Goal: Task Accomplishment & Management: Manage account settings

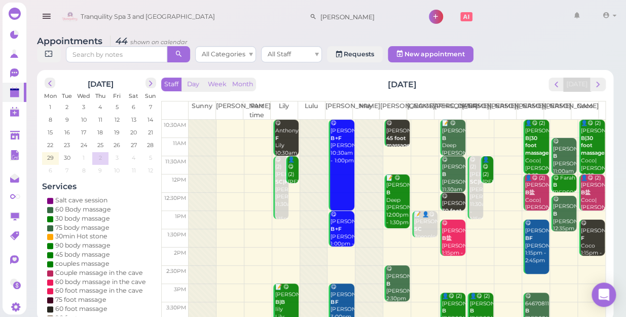
scroll to position [183, 0]
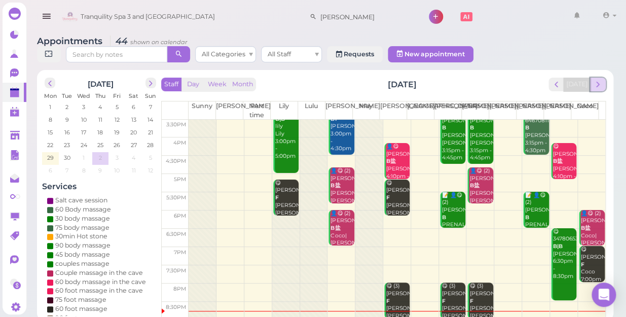
click at [596, 80] on span "next" at bounding box center [598, 85] width 10 height 10
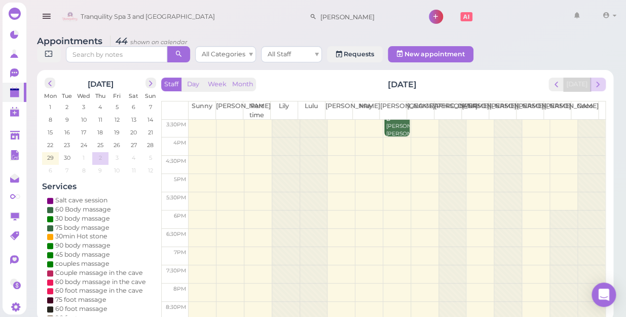
scroll to position [0, 0]
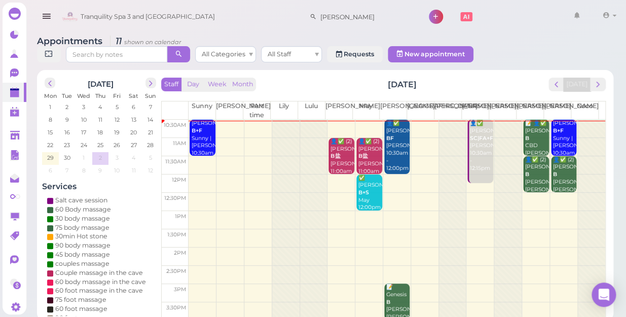
click at [201, 193] on td at bounding box center [397, 202] width 417 height 18
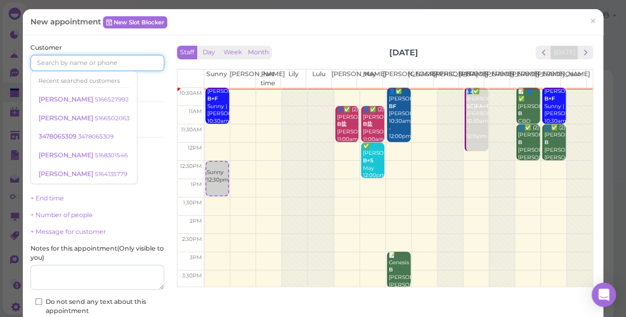
click at [114, 60] on input at bounding box center [97, 63] width 134 height 16
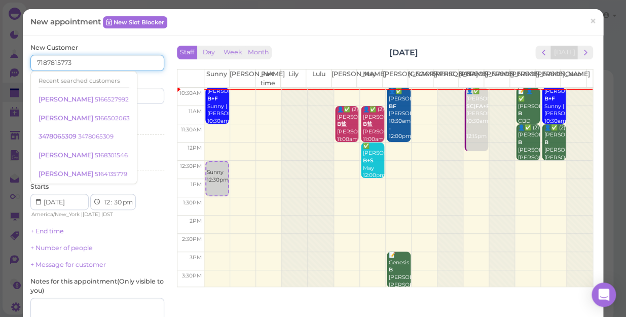
type input "7187815773"
click at [139, 91] on input at bounding box center [132, 96] width 64 height 16
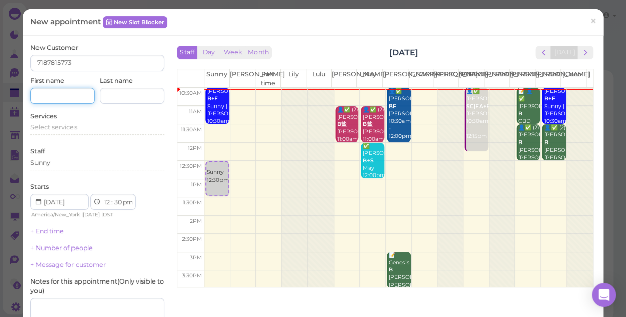
click at [55, 93] on input at bounding box center [62, 96] width 64 height 16
type input "suner"
click at [74, 128] on span "Select services" at bounding box center [53, 127] width 47 height 8
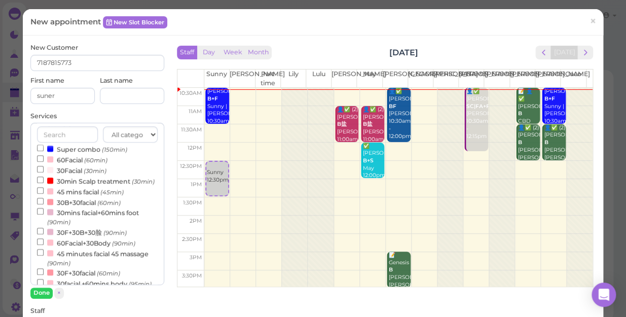
scroll to position [276, 0]
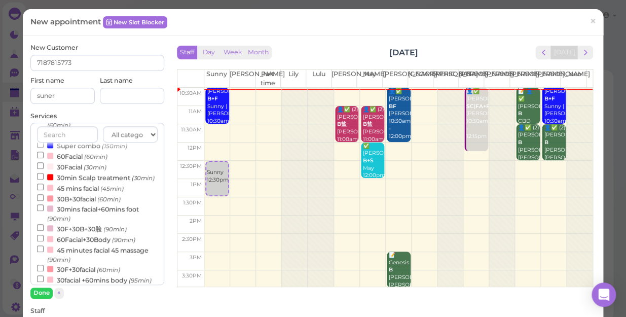
click at [112, 222] on label "30mins facial+60mins foot (90min)" at bounding box center [97, 213] width 121 height 20
click at [44, 211] on input "30mins facial+60mins foot (90min)" at bounding box center [40, 207] width 7 height 7
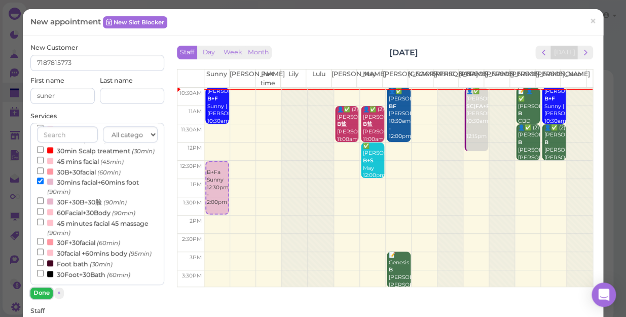
click at [45, 290] on button "Done" at bounding box center [41, 292] width 22 height 11
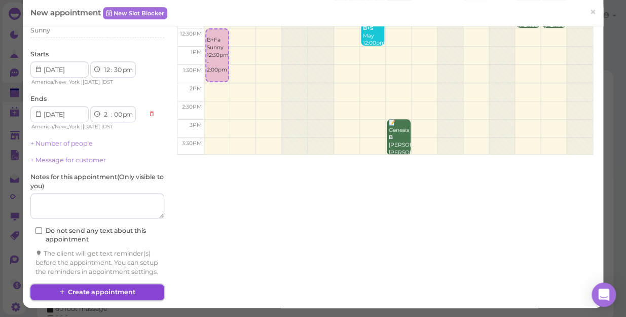
click at [81, 290] on button "Create appointment" at bounding box center [97, 292] width 134 height 16
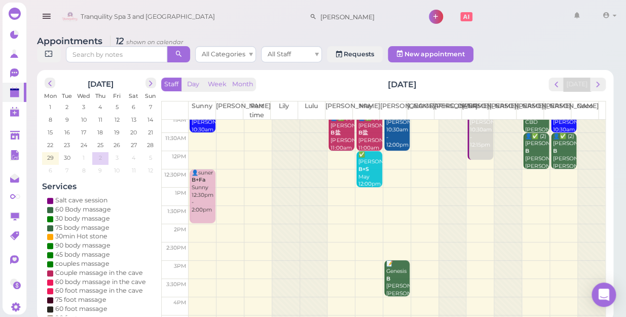
scroll to position [46, 0]
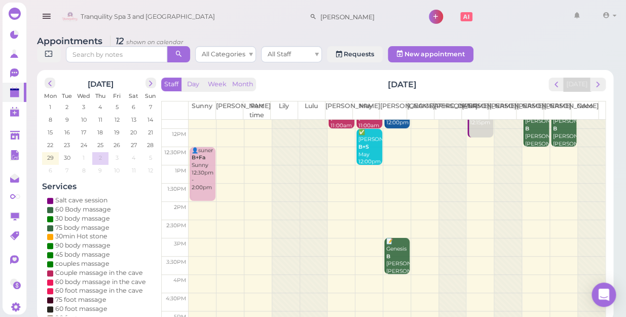
click at [201, 202] on td at bounding box center [397, 211] width 417 height 18
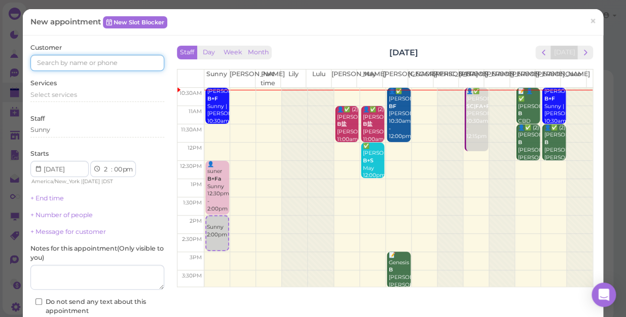
click at [52, 55] on input at bounding box center [97, 63] width 134 height 16
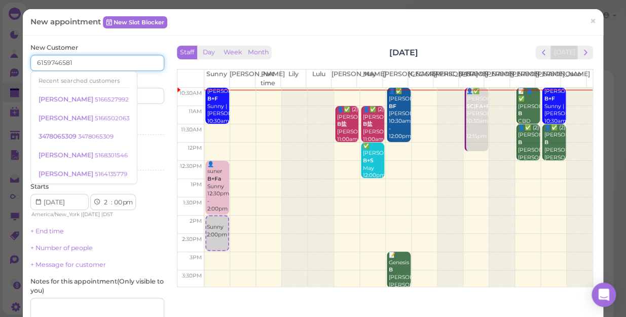
type input "6159746581"
click at [136, 99] on input at bounding box center [132, 96] width 64 height 16
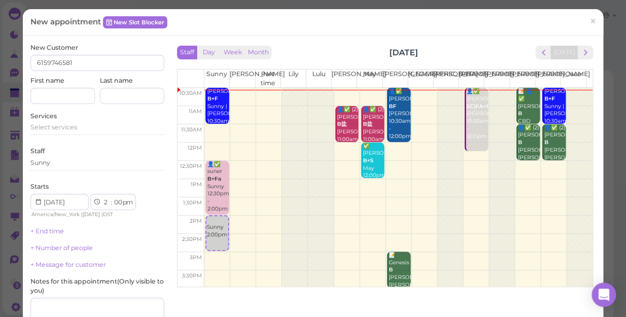
click at [71, 85] on div "First name" at bounding box center [62, 90] width 64 height 28
click at [54, 99] on input at bounding box center [62, 96] width 64 height 16
type input "[PERSON_NAME]"
click at [66, 126] on span "Select services" at bounding box center [53, 127] width 47 height 8
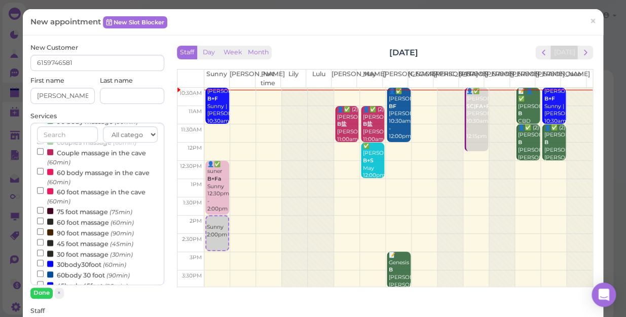
scroll to position [230, 0]
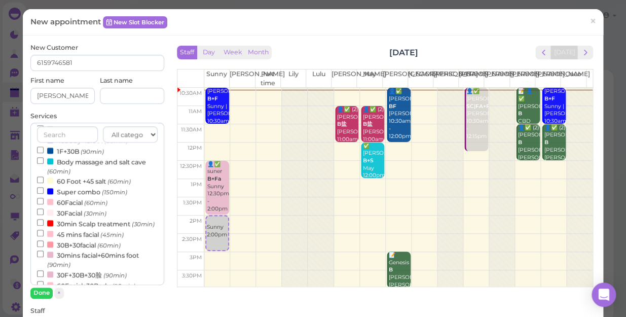
click at [73, 169] on label "Body massage and salt cave (60min)" at bounding box center [97, 166] width 121 height 20
click at [44, 164] on input "Body massage and salt cave (60min)" at bounding box center [40, 160] width 7 height 7
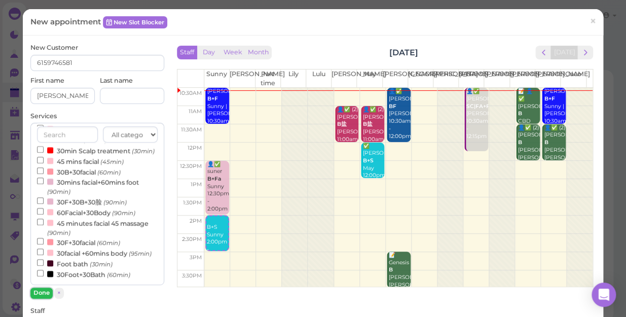
click at [40, 290] on button "Done" at bounding box center [41, 292] width 22 height 11
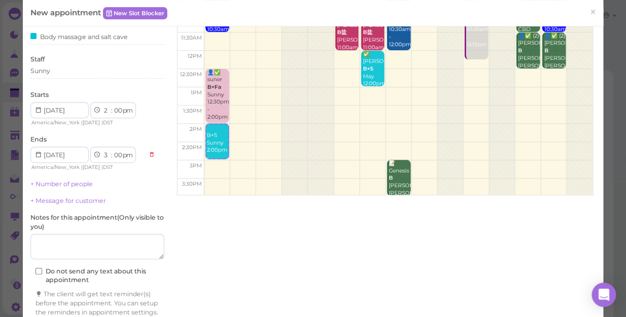
scroll to position [138, 0]
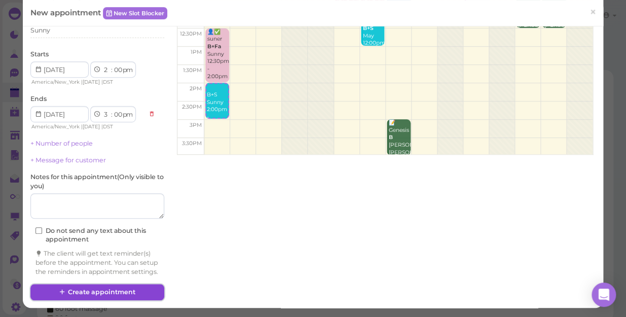
click at [85, 294] on button "Create appointment" at bounding box center [97, 292] width 134 height 16
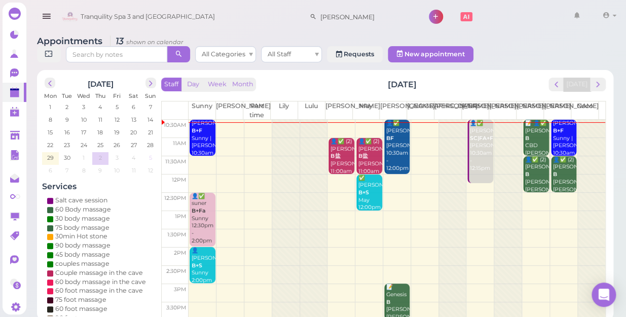
click at [151, 153] on span "5" at bounding box center [150, 157] width 5 height 9
click at [148, 153] on span "5" at bounding box center [150, 157] width 5 height 9
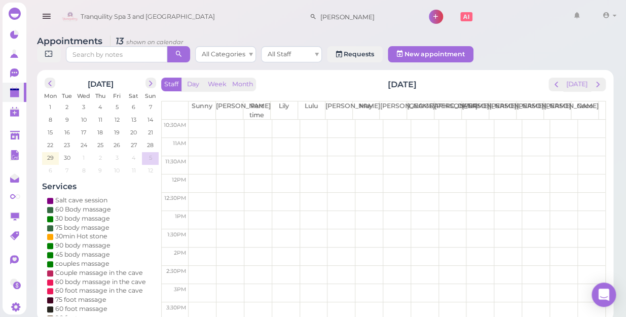
click at [132, 196] on div "Salt cave session" at bounding box center [100, 200] width 106 height 9
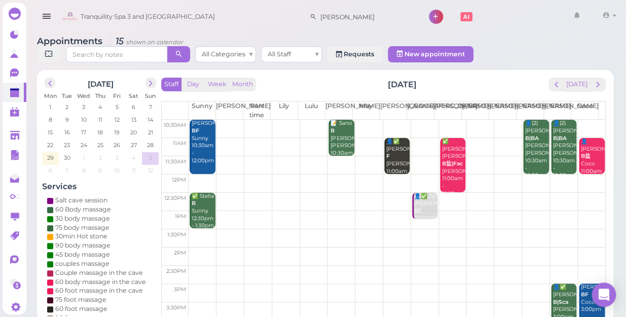
click at [121, 155] on div "1 2 3 4 5 6 7 8 9 10 11 12 13 14 15 16 17 18 19 20 21 22 23 24 25 26 27 28 29 3…" at bounding box center [100, 139] width 117 height 76
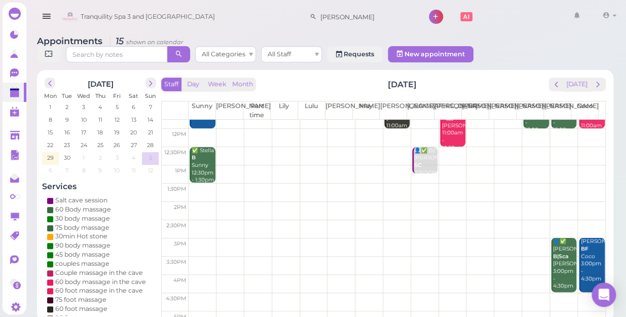
scroll to position [0, 0]
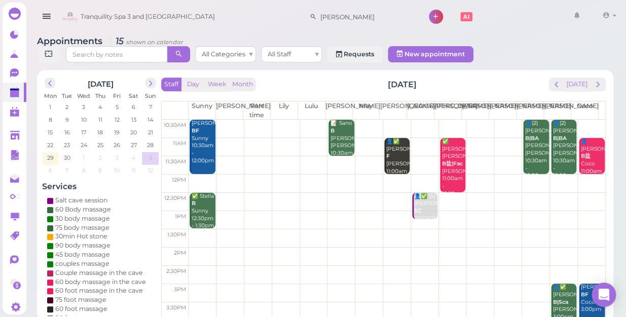
click at [279, 120] on td at bounding box center [397, 129] width 417 height 18
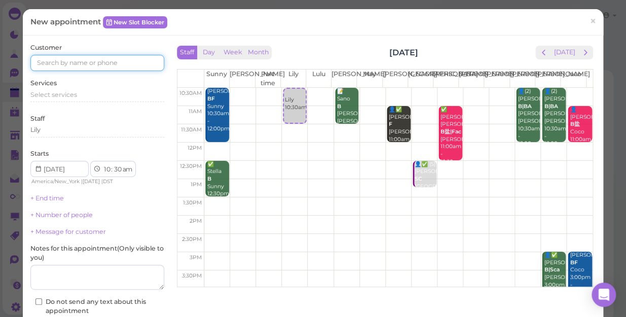
click at [117, 64] on input at bounding box center [97, 63] width 134 height 16
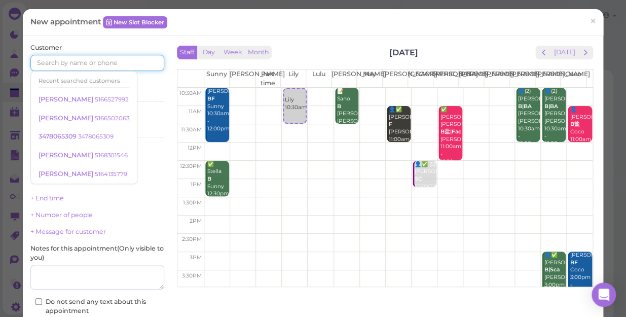
click at [112, 60] on input at bounding box center [97, 63] width 134 height 16
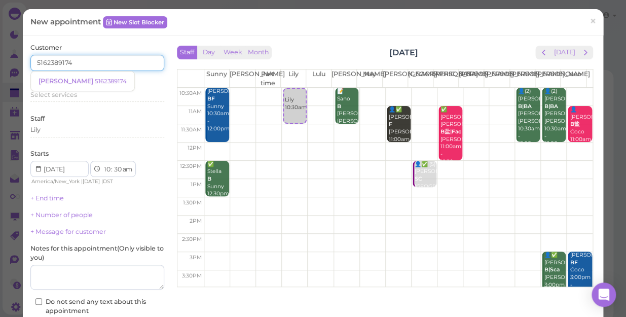
type input "5162389174"
click at [142, 108] on div "Customer 5162389174 [PERSON_NAME] 5162389174 Services Select services Staff [PE…" at bounding box center [97, 195] width 134 height 305
click at [88, 66] on input "5162389174" at bounding box center [97, 63] width 134 height 16
click at [57, 78] on span "[PERSON_NAME]" at bounding box center [67, 81] width 56 height 8
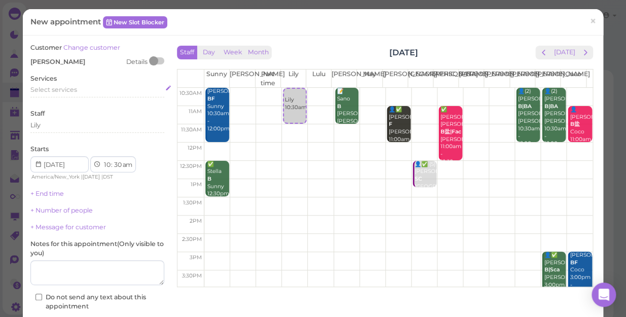
click at [55, 90] on span "Select services" at bounding box center [53, 90] width 47 height 8
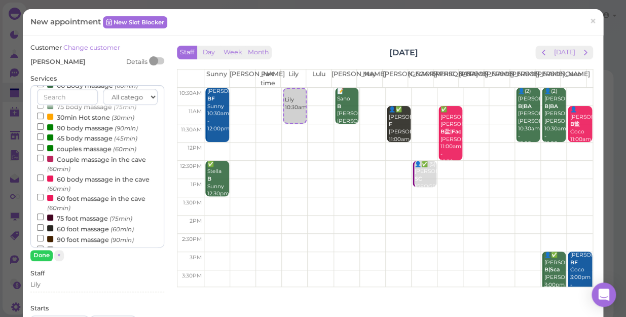
scroll to position [92, 0]
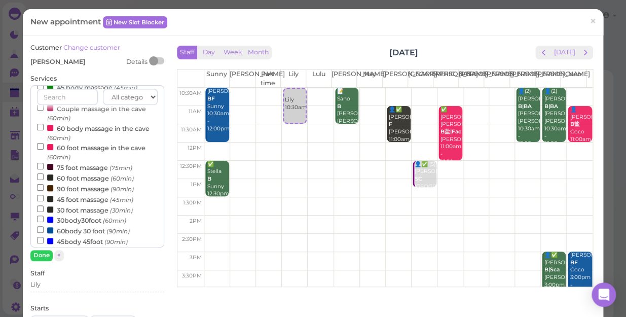
click at [87, 233] on label "60body 30 foot (90min)" at bounding box center [83, 230] width 93 height 11
click at [44, 233] on input "60body 30 foot (90min)" at bounding box center [40, 229] width 7 height 7
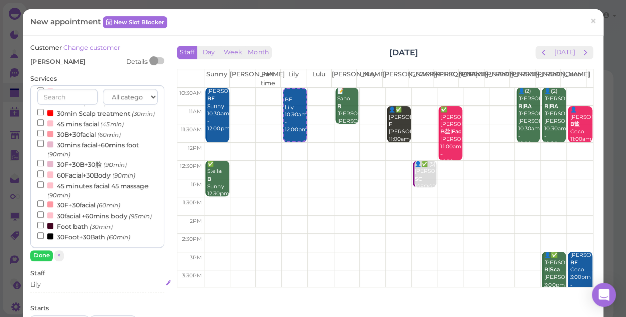
click at [49, 285] on div "Lily" at bounding box center [97, 284] width 134 height 9
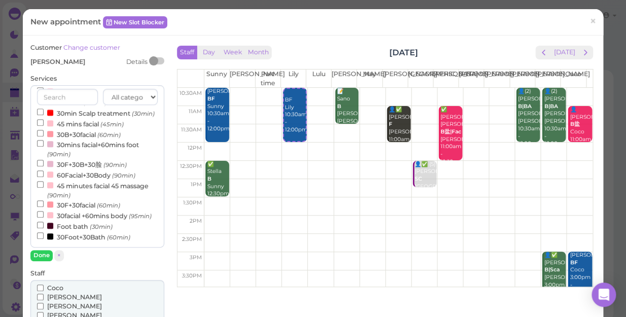
scroll to position [92, 0]
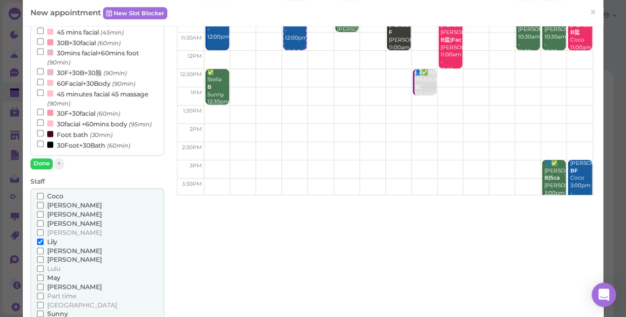
click at [44, 253] on label "[PERSON_NAME]" at bounding box center [69, 250] width 65 height 9
click at [44, 253] on input "[PERSON_NAME]" at bounding box center [40, 250] width 7 height 7
click at [54, 247] on span "[PERSON_NAME]" at bounding box center [74, 251] width 55 height 8
click at [44, 247] on input "[PERSON_NAME]" at bounding box center [40, 250] width 7 height 7
click at [55, 265] on span "Lulu" at bounding box center [53, 269] width 13 height 8
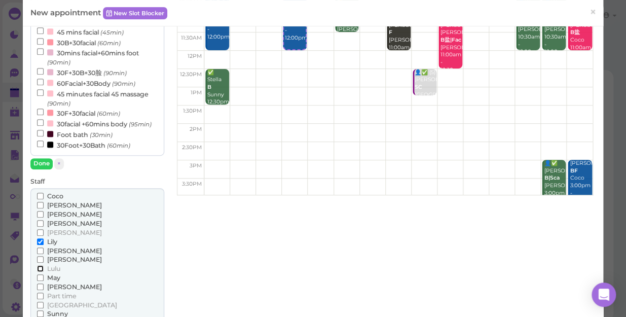
click at [44, 265] on input "Lulu" at bounding box center [40, 268] width 7 height 7
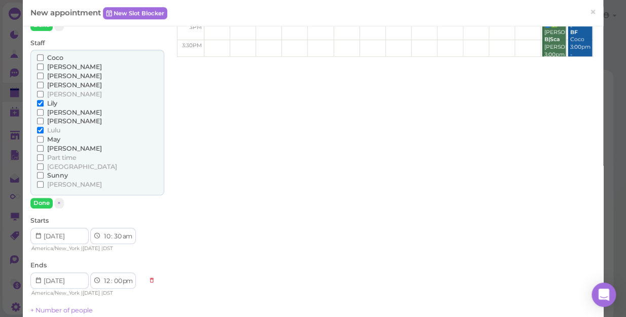
scroll to position [276, 0]
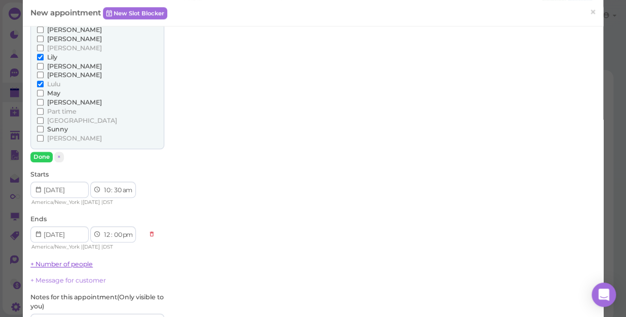
click at [58, 264] on link "+ Number of people" at bounding box center [61, 264] width 62 height 8
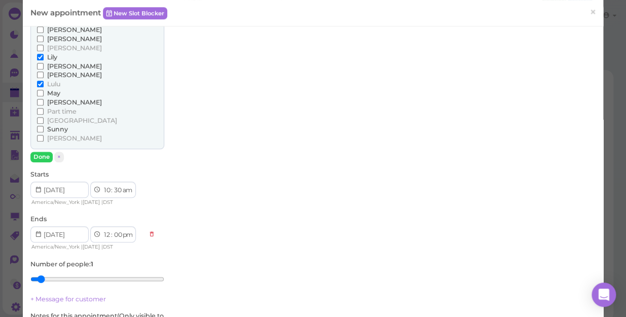
type input "2"
click at [50, 278] on input "range" at bounding box center [97, 279] width 134 height 16
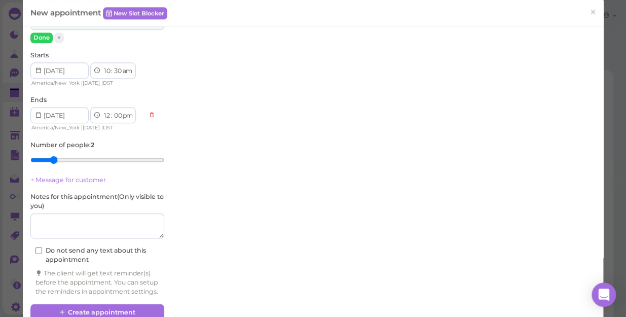
scroll to position [423, 0]
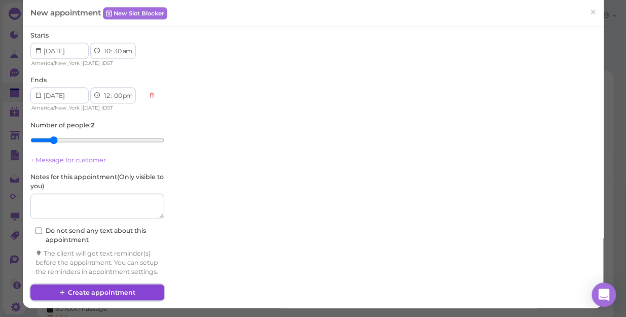
click at [92, 291] on button "Create appointment" at bounding box center [97, 292] width 134 height 16
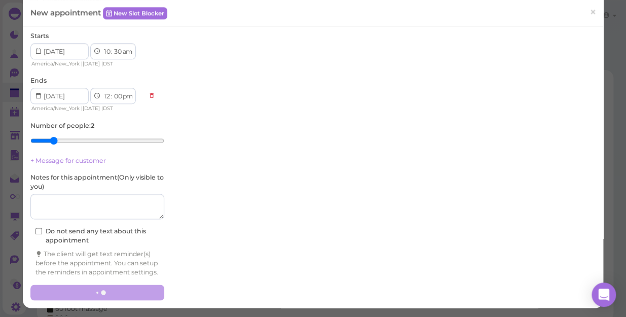
scroll to position [0, 0]
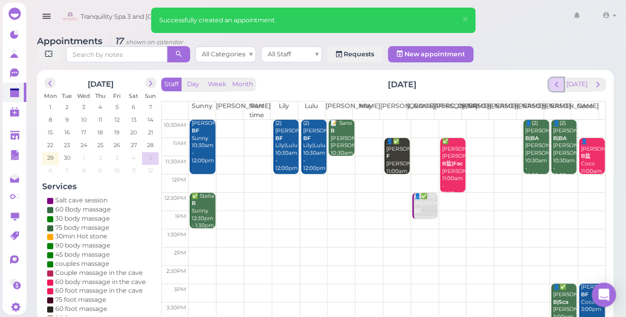
click at [557, 80] on span "prev" at bounding box center [557, 85] width 10 height 10
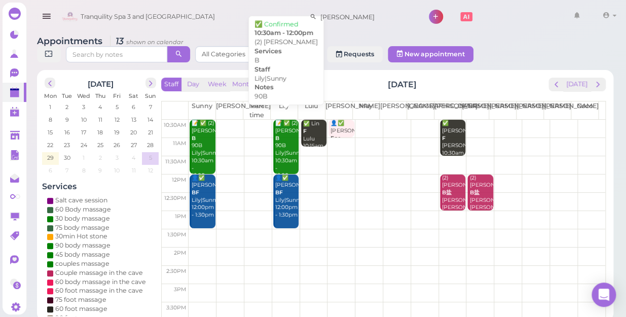
click at [281, 148] on div "📝 ✅ (2) [PERSON_NAME] 90B [PERSON_NAME]|Sunny 10:30am - 12:00pm" at bounding box center [287, 150] width 24 height 60
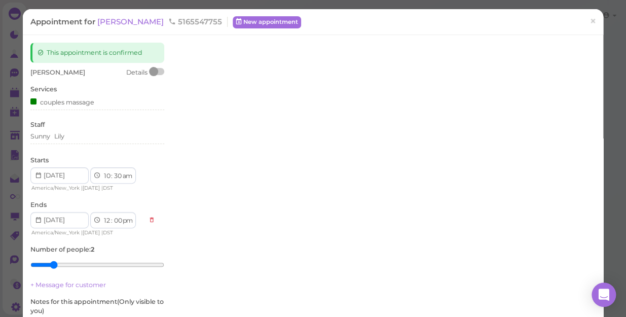
click at [281, 148] on div at bounding box center [384, 163] width 421 height 241
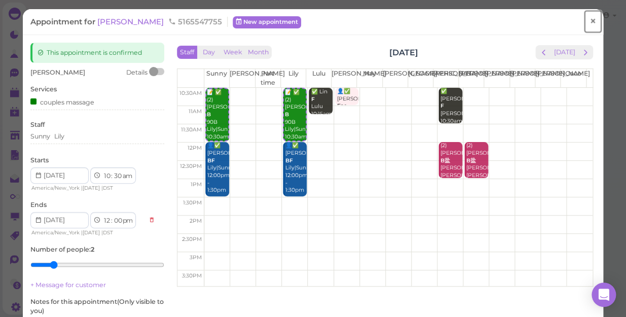
click at [590, 20] on span "×" at bounding box center [593, 21] width 7 height 14
click at [586, 20] on link at bounding box center [576, 17] width 29 height 28
click at [0, 0] on div at bounding box center [0, 0] width 0 height 0
click at [590, 20] on span "×" at bounding box center [593, 21] width 7 height 14
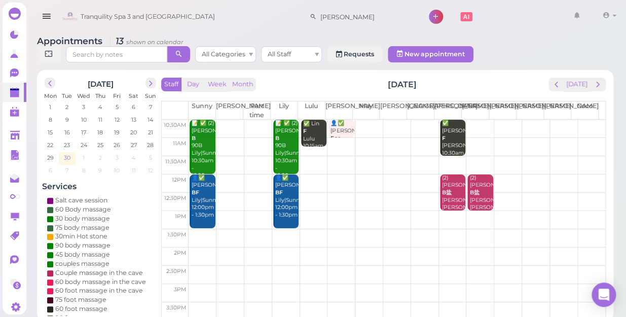
click at [65, 153] on span "30" at bounding box center [67, 157] width 9 height 9
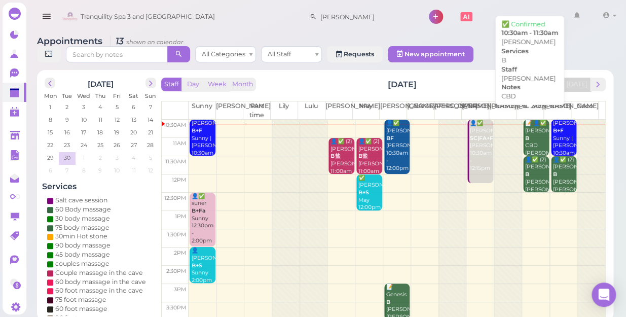
click at [526, 129] on div "📝 👤✅ [PERSON_NAME] B CBD [PERSON_NAME] 10:30am - 11:30am" at bounding box center [537, 150] width 24 height 60
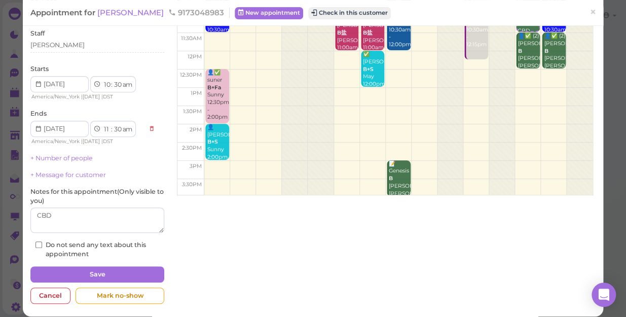
scroll to position [92, 0]
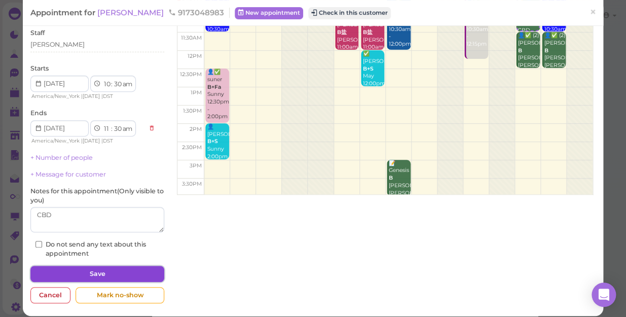
click at [101, 274] on button "Save" at bounding box center [97, 274] width 134 height 16
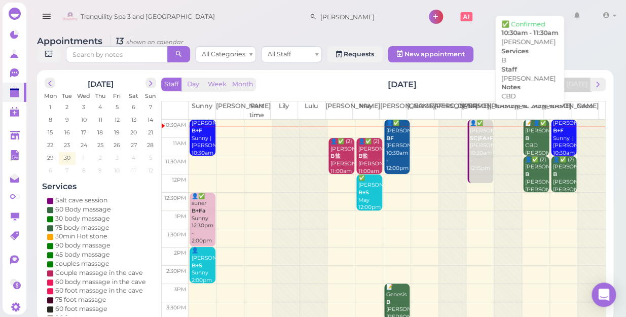
click at [532, 130] on div "📝 👤✅ [PERSON_NAME] B CBD [PERSON_NAME] 10:30am - 11:30am" at bounding box center [537, 150] width 24 height 60
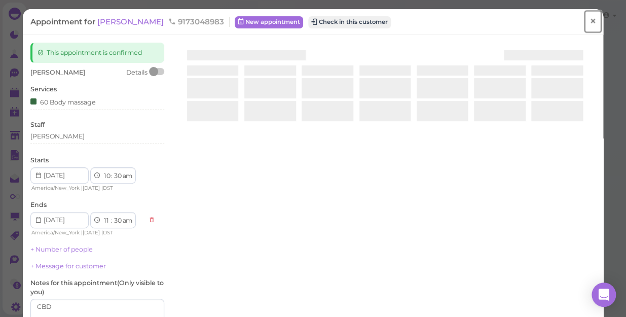
click at [590, 19] on span "×" at bounding box center [593, 21] width 7 height 14
click at [586, 19] on link at bounding box center [576, 17] width 29 height 28
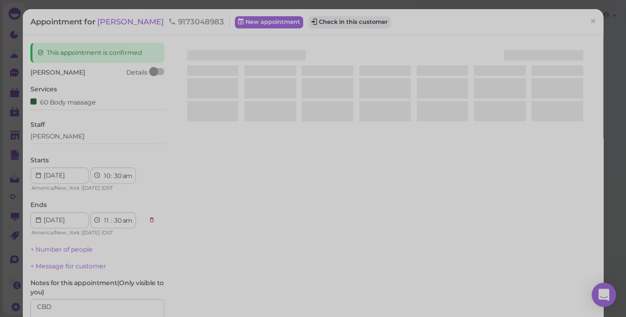
click at [585, 20] on div at bounding box center [313, 158] width 626 height 317
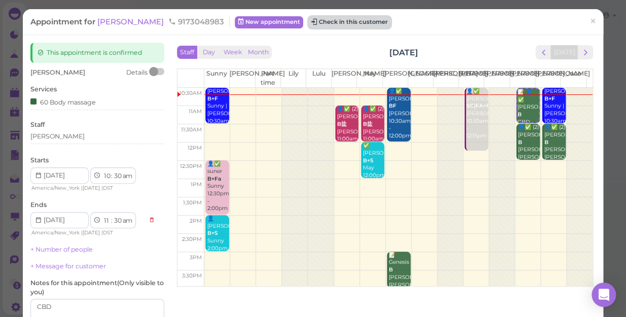
click at [346, 23] on button "Check in this customer" at bounding box center [349, 22] width 83 height 12
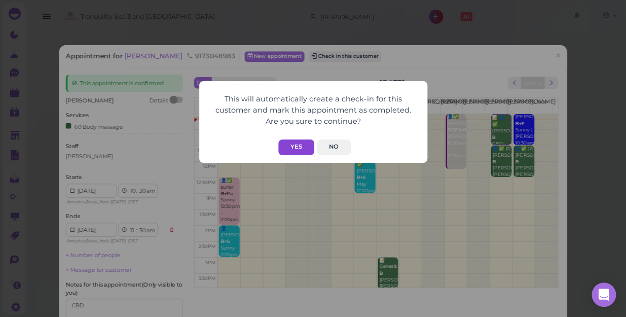
click at [295, 144] on button "Yes" at bounding box center [296, 147] width 36 height 16
click at [295, 147] on button "Yes" at bounding box center [296, 147] width 36 height 16
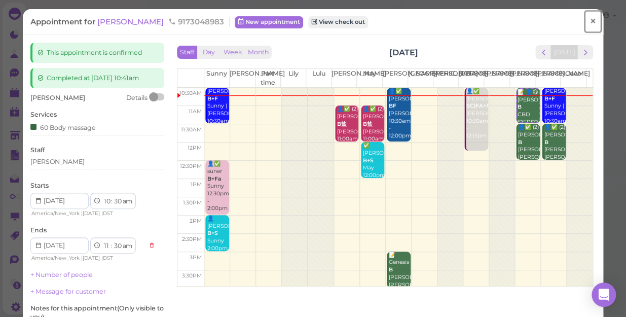
click at [590, 21] on span "×" at bounding box center [593, 21] width 7 height 14
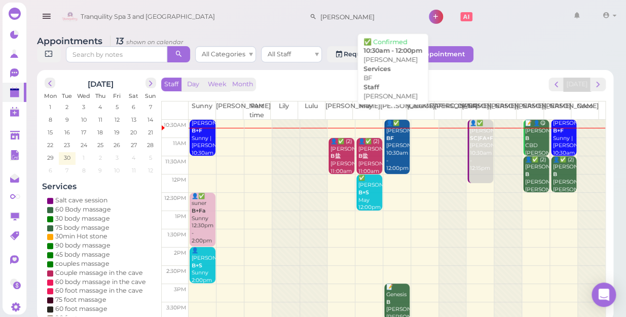
click at [396, 137] on div "👤✅ [PERSON_NAME] BF [PERSON_NAME] 10:30am - 12:00pm" at bounding box center [398, 146] width 24 height 52
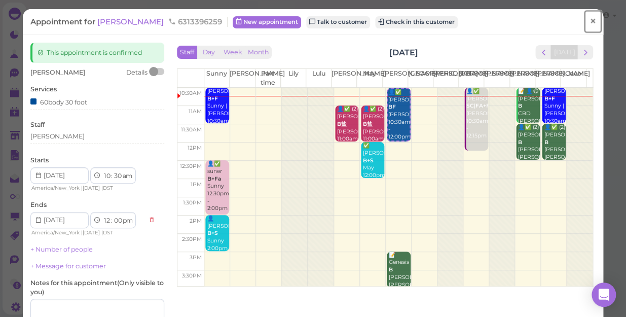
click at [590, 21] on span "×" at bounding box center [593, 21] width 7 height 14
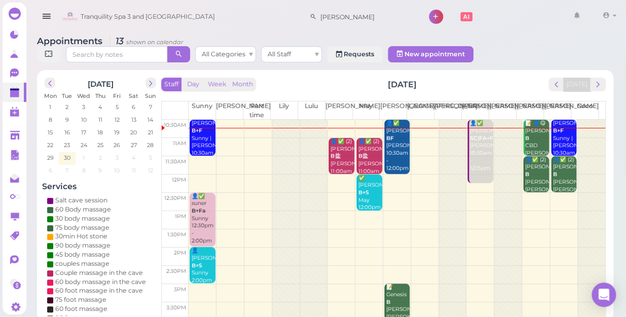
click at [472, 147] on div "👤✅ [PERSON_NAME] SC|FA+F [PERSON_NAME] 10:30am - 12:15pm" at bounding box center [481, 146] width 24 height 52
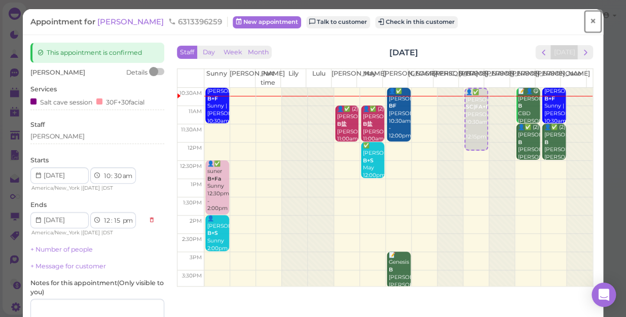
click at [590, 20] on span "×" at bounding box center [593, 21] width 7 height 14
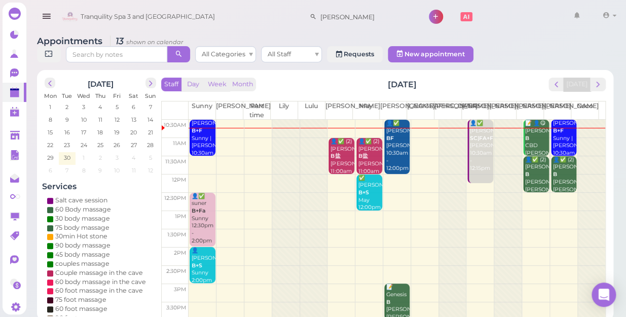
click at [199, 128] on div "[PERSON_NAME]+F Sunny |[PERSON_NAME] 10:30am - 11:30am" at bounding box center [203, 146] width 24 height 52
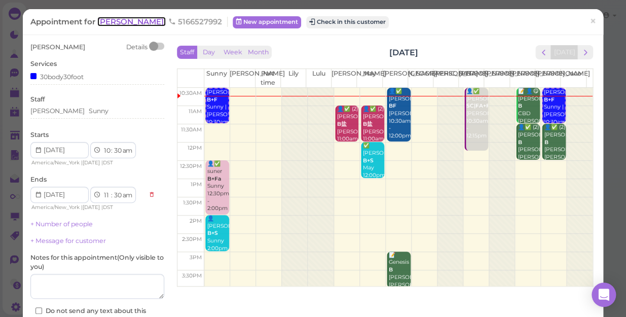
click at [115, 20] on span "[PERSON_NAME]" at bounding box center [131, 22] width 68 height 10
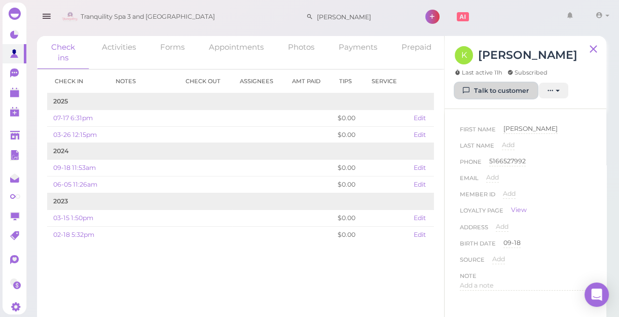
click at [501, 93] on link "Talk to customer" at bounding box center [496, 91] width 83 height 16
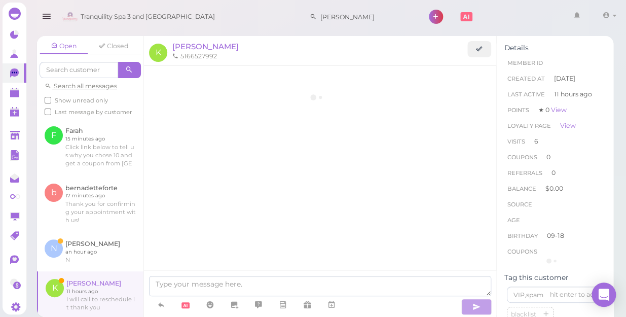
scroll to position [1098, 0]
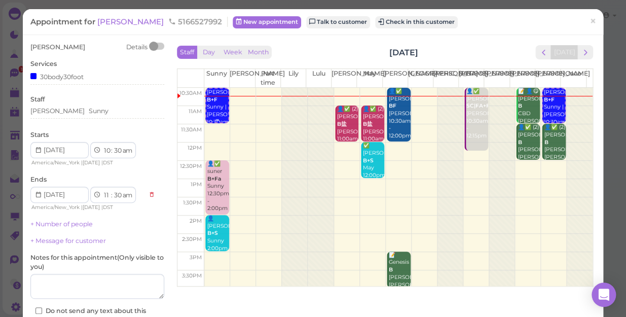
click at [215, 108] on div "[PERSON_NAME]+F Sunny |[PERSON_NAME] 10:30am - 11:30am" at bounding box center [217, 115] width 22 height 52
click at [215, 111] on div "[PERSON_NAME]+F Sunny |[PERSON_NAME] 10:30am - 11:30am" at bounding box center [217, 115] width 22 height 52
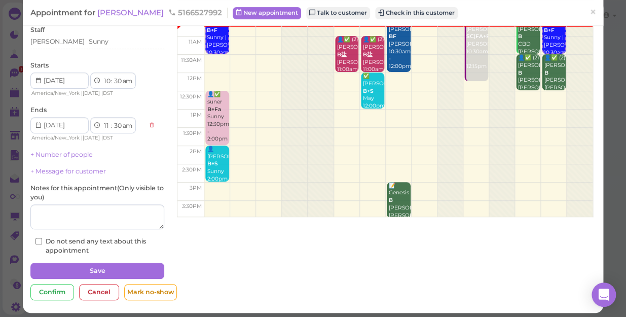
scroll to position [74, 0]
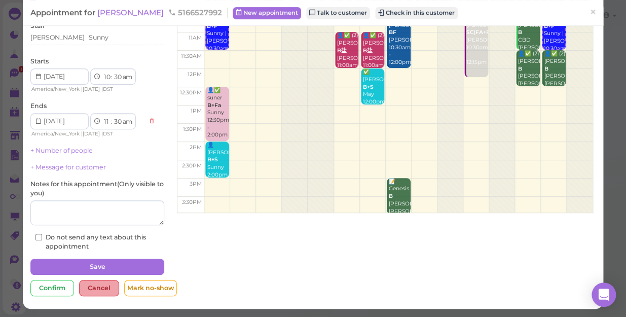
click at [102, 286] on div "Cancel" at bounding box center [99, 288] width 40 height 16
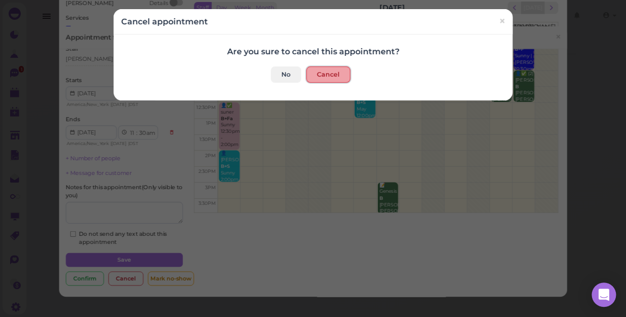
click at [316, 75] on button "Cancel" at bounding box center [328, 74] width 44 height 16
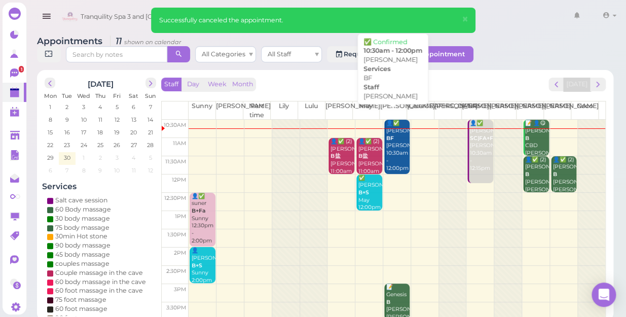
click at [389, 136] on div "👤✅ [PERSON_NAME] BF [PERSON_NAME] 10:30am - 12:00pm" at bounding box center [398, 146] width 24 height 52
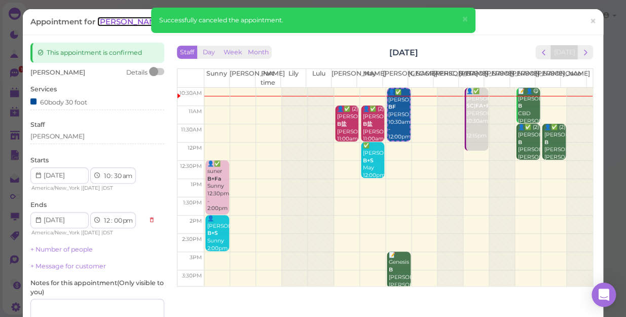
click at [114, 22] on span "[PERSON_NAME]" at bounding box center [131, 22] width 68 height 10
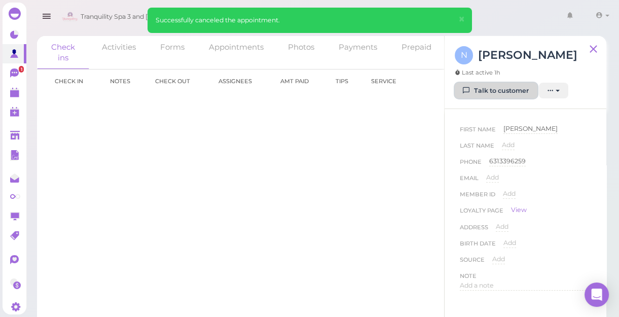
click at [486, 88] on link "Talk to customer" at bounding box center [496, 91] width 83 height 16
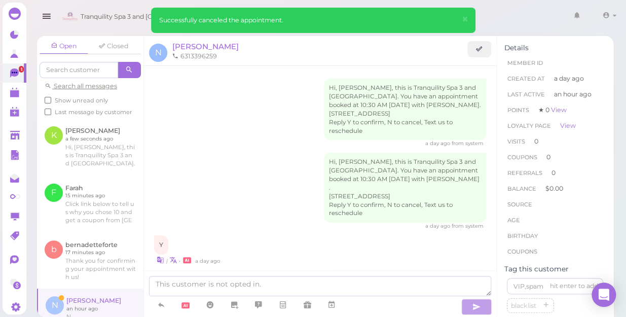
scroll to position [247, 0]
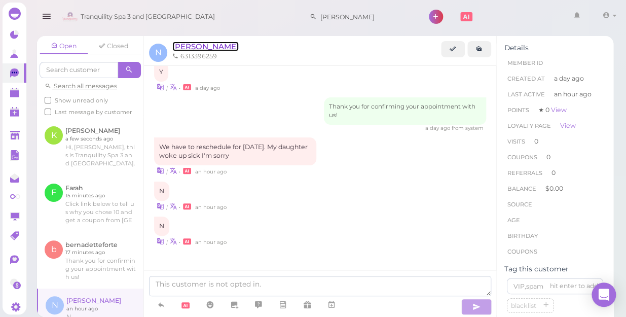
click at [183, 45] on span "[PERSON_NAME]" at bounding box center [205, 47] width 66 height 10
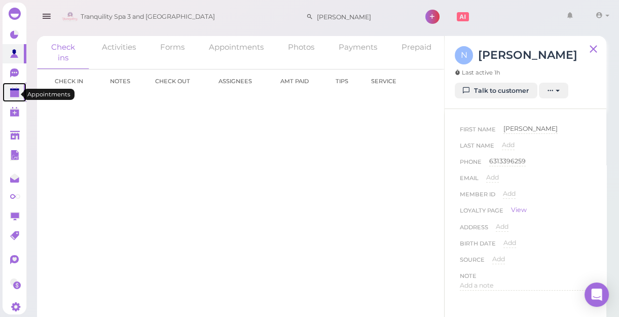
click at [12, 94] on polygon at bounding box center [14, 93] width 9 height 7
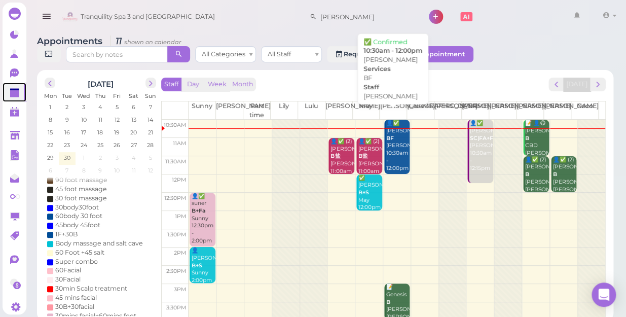
click at [393, 144] on div "👤✅ [PERSON_NAME] BF [PERSON_NAME] 10:30am - 12:00pm" at bounding box center [398, 146] width 24 height 52
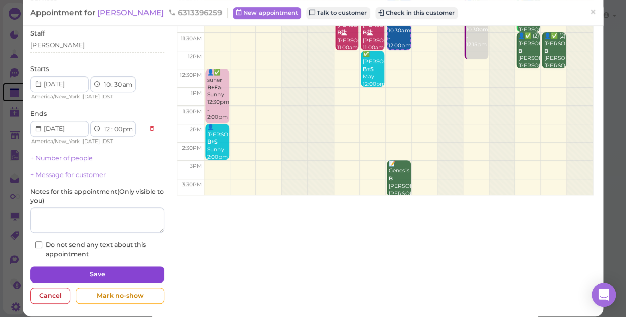
scroll to position [92, 0]
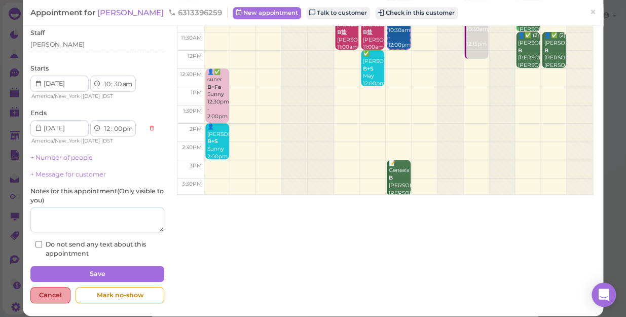
click at [52, 292] on div "Cancel" at bounding box center [50, 295] width 40 height 16
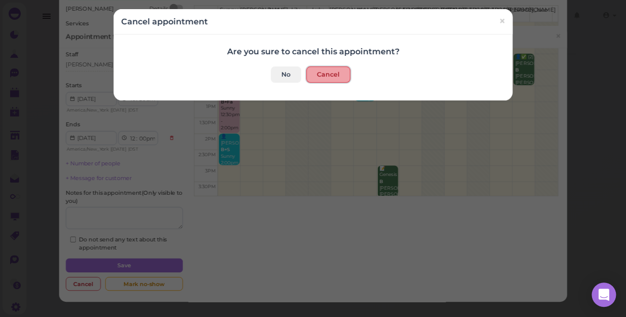
click at [321, 72] on button "Cancel" at bounding box center [328, 74] width 44 height 16
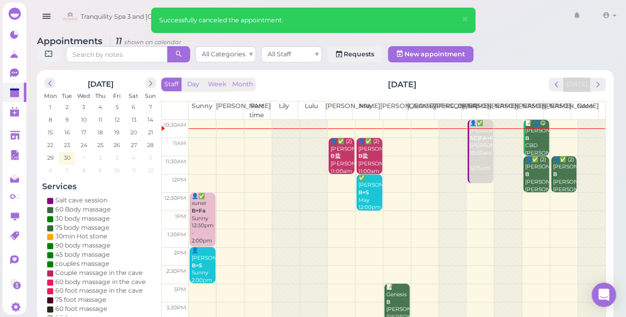
click at [474, 132] on div "👤✅ [PERSON_NAME] SC|FA+F [PERSON_NAME] 10:30am - 12:15pm" at bounding box center [481, 146] width 24 height 52
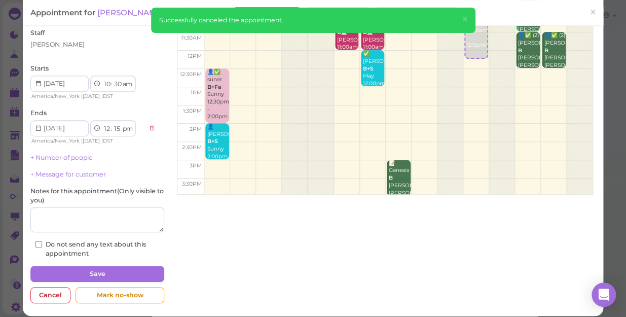
scroll to position [99, 0]
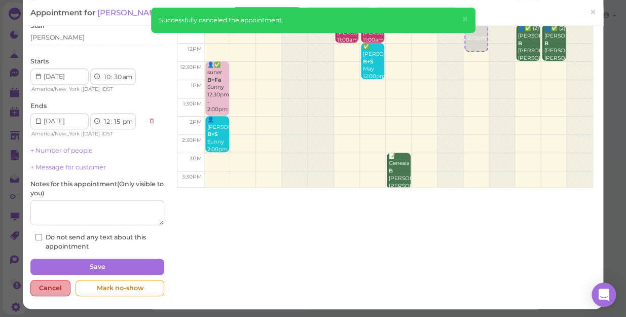
click at [43, 286] on div "Cancel" at bounding box center [50, 288] width 40 height 16
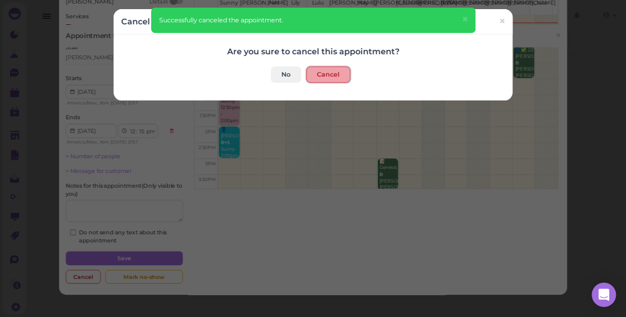
click at [313, 70] on button "Cancel" at bounding box center [328, 74] width 44 height 16
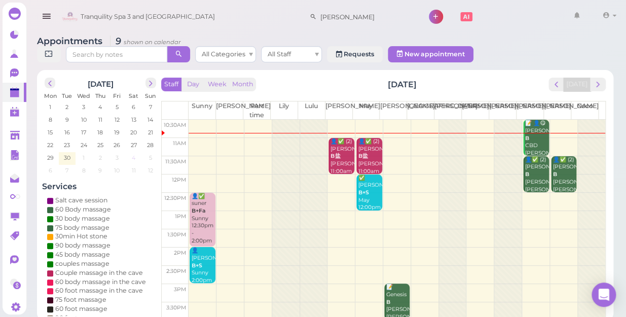
click at [132, 153] on span "4" at bounding box center [134, 157] width 6 height 9
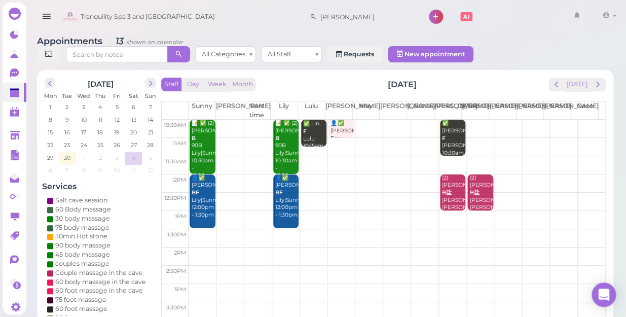
click at [583, 174] on td at bounding box center [397, 183] width 417 height 18
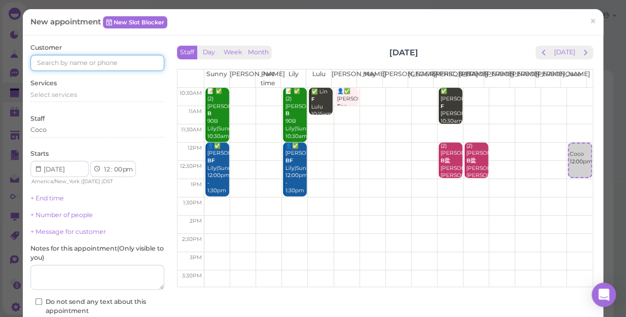
click at [120, 57] on input at bounding box center [97, 63] width 134 height 16
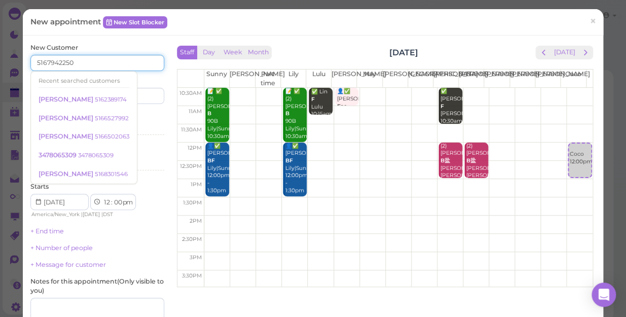
type input "5167942250"
click at [129, 96] on input at bounding box center [132, 96] width 64 height 16
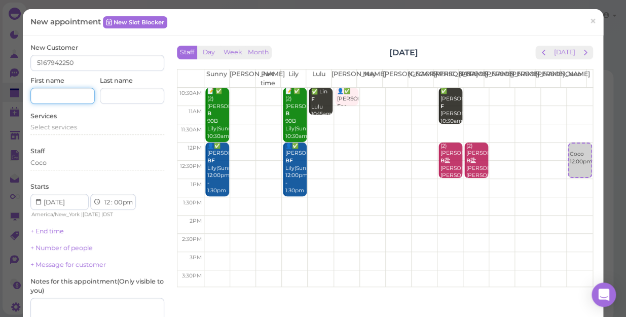
click at [65, 98] on input at bounding box center [62, 96] width 64 height 16
type input "ashlee"
click at [77, 129] on div "Select services" at bounding box center [97, 127] width 134 height 9
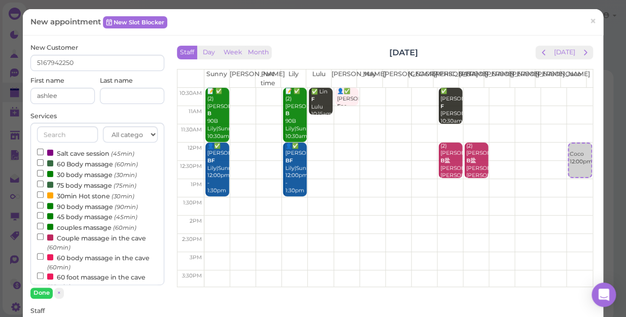
click at [58, 164] on label "60 Body massage (60min)" at bounding box center [87, 163] width 101 height 11
click at [44, 164] on input "60 Body massage (60min)" at bounding box center [40, 162] width 7 height 7
click at [43, 293] on button "Done" at bounding box center [41, 292] width 22 height 11
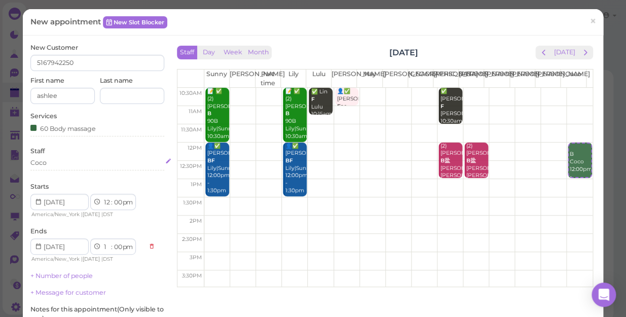
click at [65, 162] on div "Coco" at bounding box center [97, 162] width 134 height 9
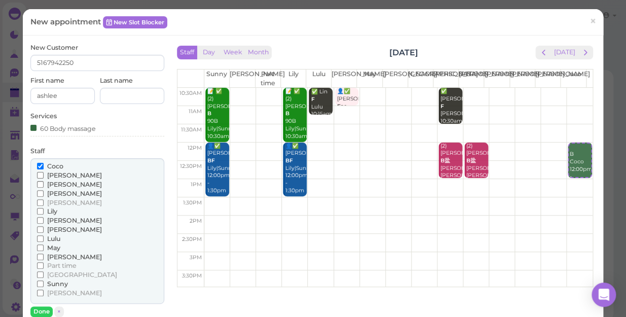
click at [57, 291] on span "[PERSON_NAME]" at bounding box center [74, 293] width 55 height 8
click at [44, 291] on input "[PERSON_NAME]" at bounding box center [40, 292] width 7 height 7
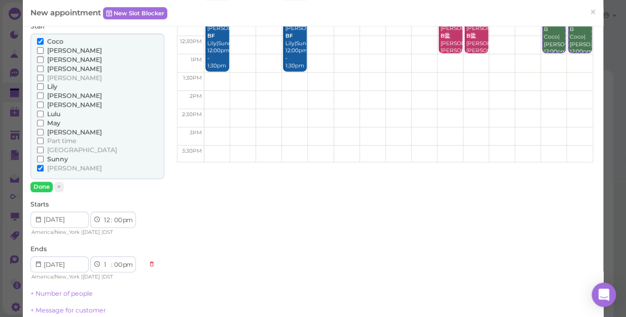
scroll to position [138, 0]
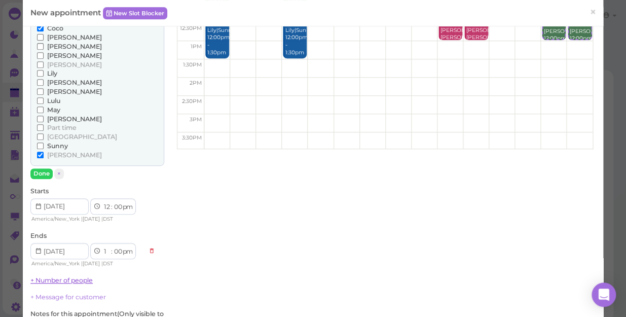
click at [66, 280] on link "+ Number of people" at bounding box center [61, 280] width 62 height 8
type input "2"
click at [57, 289] on input "range" at bounding box center [97, 295] width 134 height 16
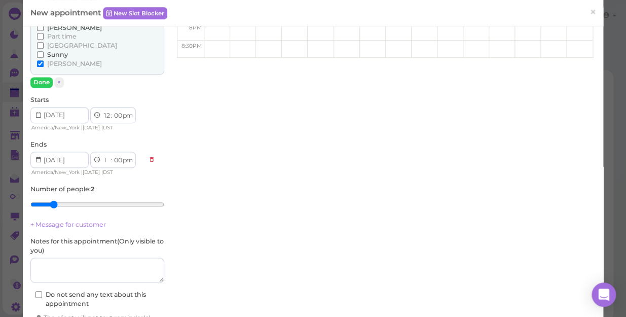
scroll to position [230, 0]
click at [79, 269] on textarea at bounding box center [97, 269] width 134 height 25
click at [42, 80] on button "Done" at bounding box center [41, 81] width 22 height 11
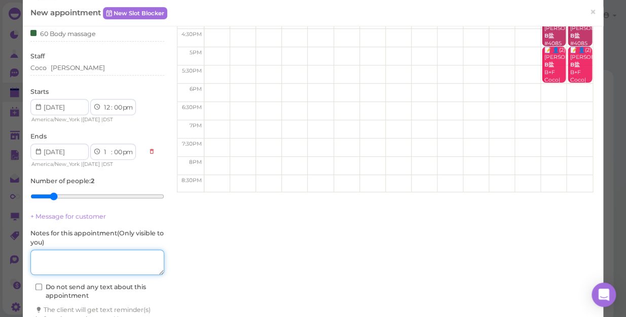
click at [63, 262] on textarea at bounding box center [97, 261] width 134 height 25
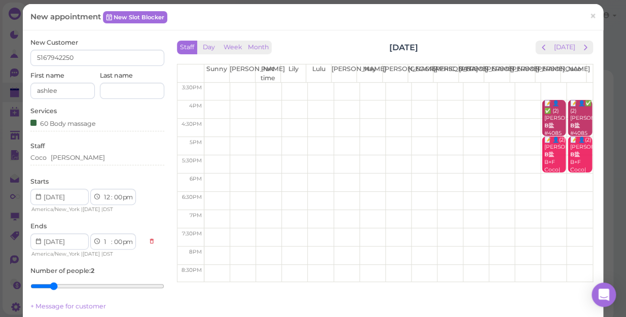
scroll to position [0, 0]
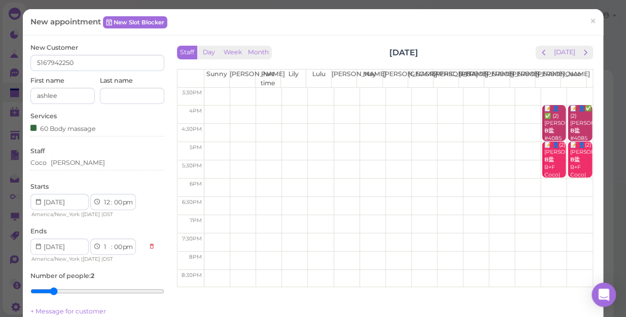
type textarea "deep"
click at [71, 93] on input "ashlee" at bounding box center [62, 96] width 64 height 16
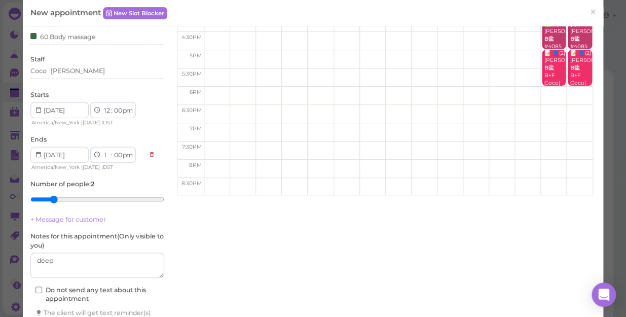
type input "ashlee"
click at [78, 260] on textarea at bounding box center [97, 264] width 134 height 25
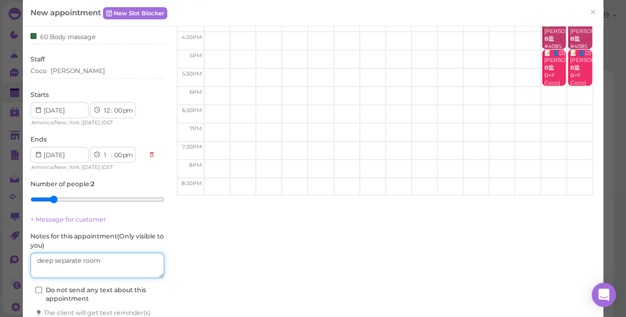
scroll to position [0, 0]
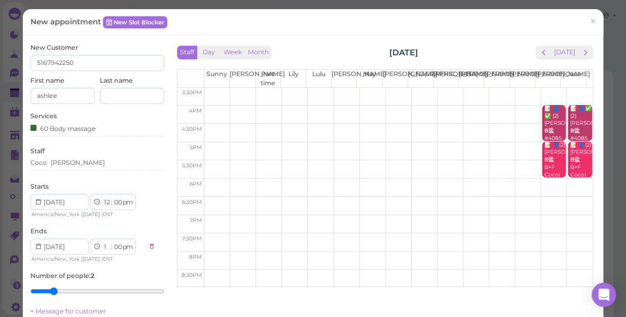
type textarea "deep separate room"
click at [66, 96] on input "ashlee" at bounding box center [62, 96] width 64 height 16
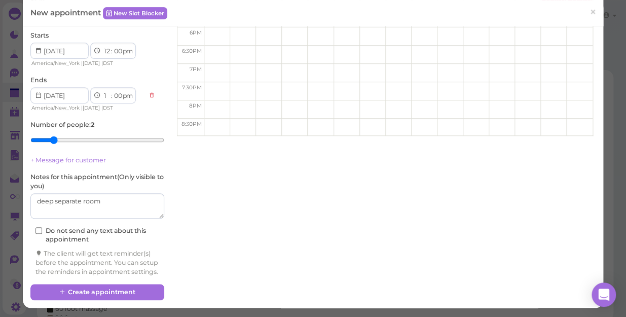
scroll to position [159, 0]
type input "ashlee & [PERSON_NAME]"
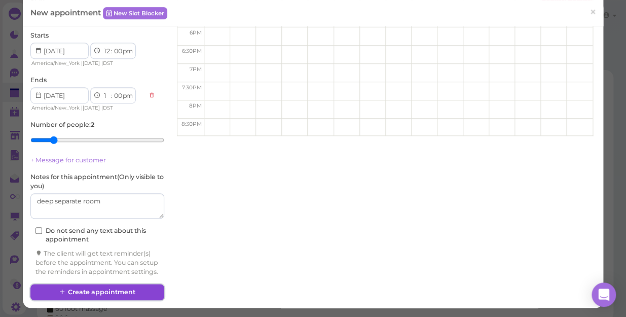
click at [121, 292] on button "Create appointment" at bounding box center [97, 292] width 134 height 16
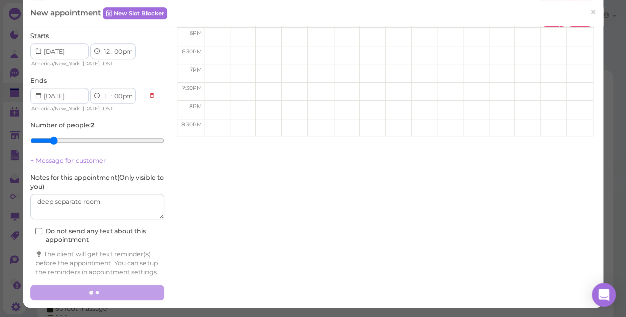
scroll to position [0, 0]
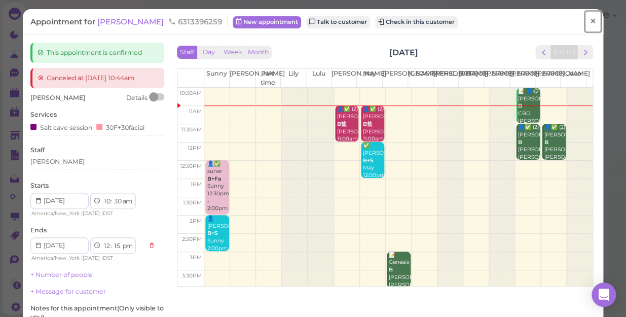
click at [590, 20] on span "×" at bounding box center [593, 21] width 7 height 14
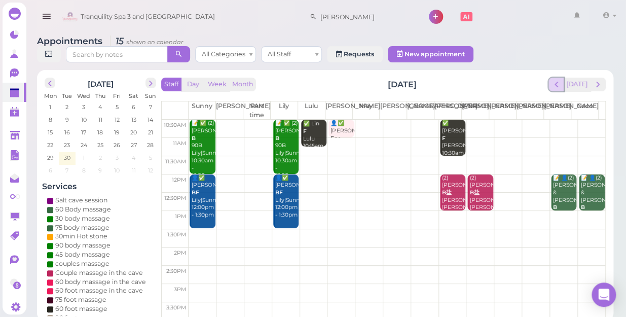
click at [556, 80] on span "prev" at bounding box center [557, 85] width 10 height 10
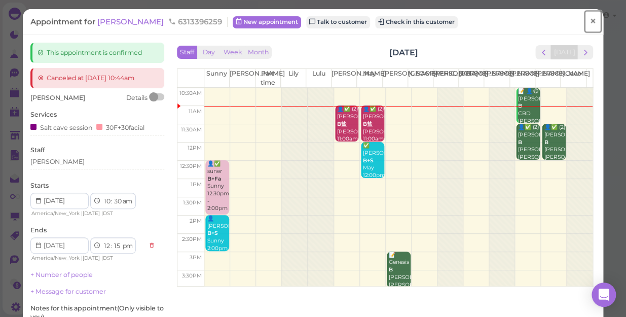
click at [590, 20] on span "×" at bounding box center [593, 21] width 7 height 14
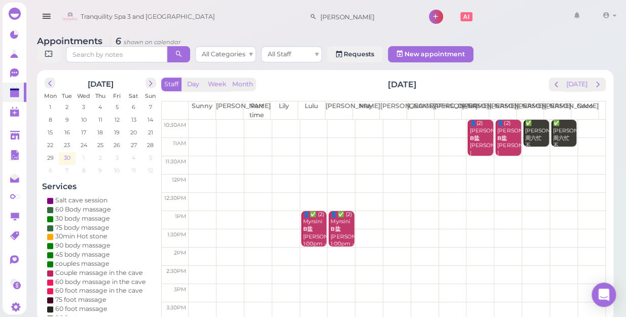
click at [66, 153] on span "30" at bounding box center [67, 157] width 9 height 9
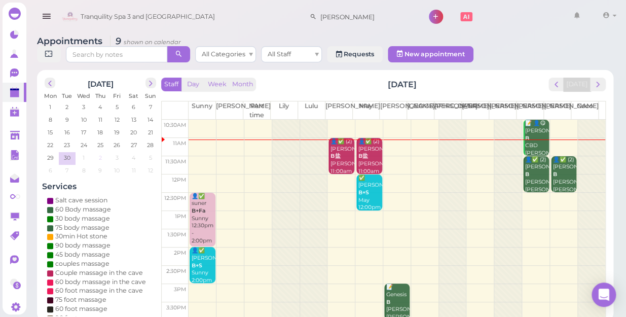
click at [99, 153] on span "2" at bounding box center [100, 157] width 5 height 9
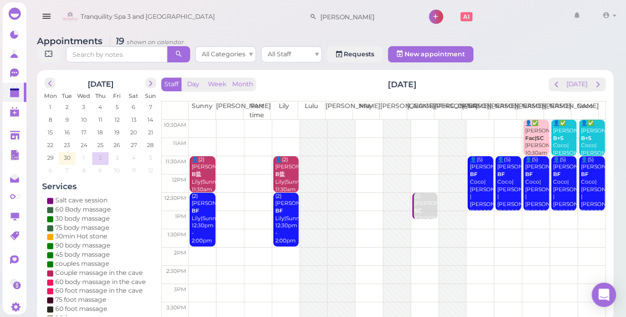
click at [202, 247] on td at bounding box center [397, 256] width 417 height 18
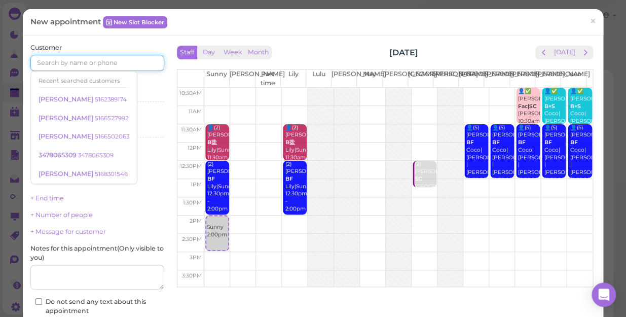
click at [115, 58] on input at bounding box center [97, 63] width 134 height 16
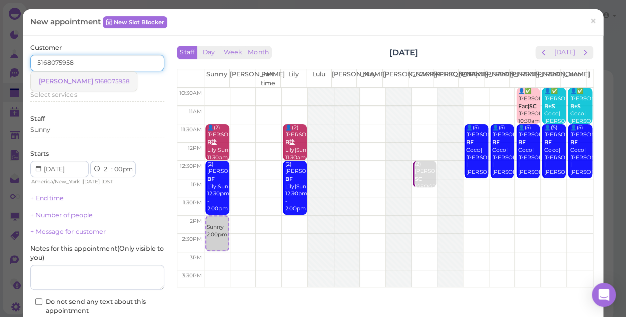
type input "5168075958"
click at [95, 80] on small "5168075958" at bounding box center [112, 81] width 34 height 7
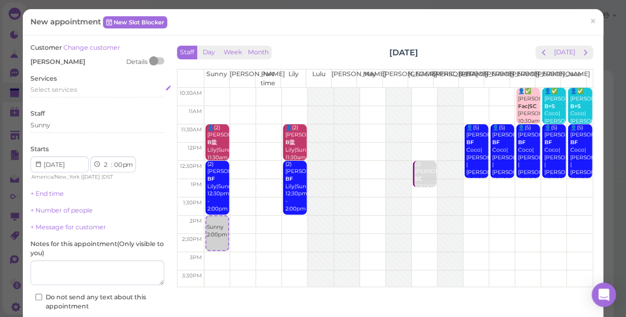
click at [68, 89] on span "Select services" at bounding box center [53, 90] width 47 height 8
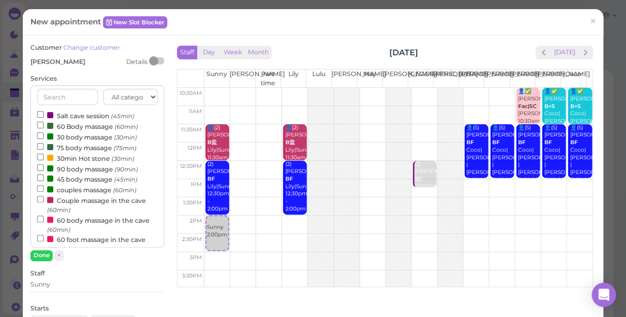
click at [68, 127] on label "60 Body massage (60min)" at bounding box center [87, 126] width 101 height 11
click at [44, 127] on input "60 Body massage (60min)" at bounding box center [40, 125] width 7 height 7
click at [38, 257] on button "Done" at bounding box center [41, 255] width 22 height 11
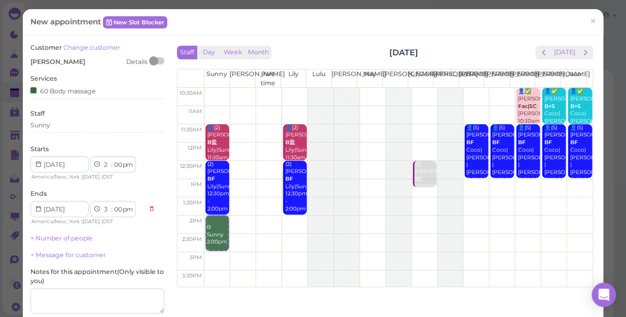
click at [38, 257] on link "+ Message for customer" at bounding box center [68, 255] width 76 height 8
click at [72, 125] on div "Sunny" at bounding box center [97, 125] width 134 height 9
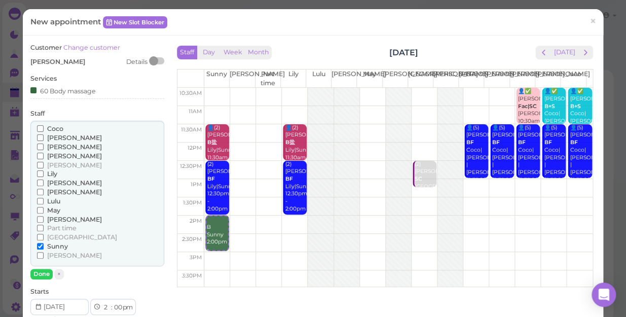
click at [55, 174] on span "Lily" at bounding box center [52, 174] width 10 height 8
click at [44, 174] on input "Lily" at bounding box center [40, 173] width 7 height 7
click at [48, 274] on button "Done" at bounding box center [41, 274] width 22 height 11
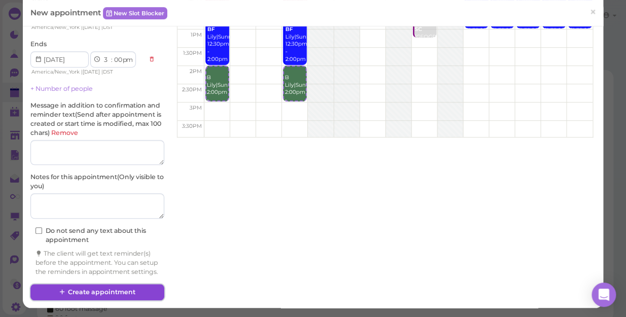
click at [120, 290] on button "Create appointment" at bounding box center [97, 292] width 134 height 16
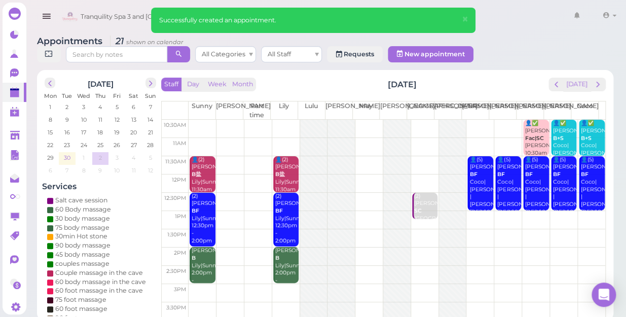
click at [69, 153] on span "30" at bounding box center [67, 157] width 9 height 9
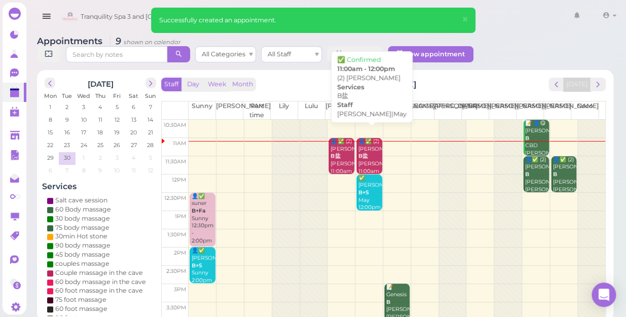
click at [362, 153] on b "B盐" at bounding box center [363, 156] width 10 height 7
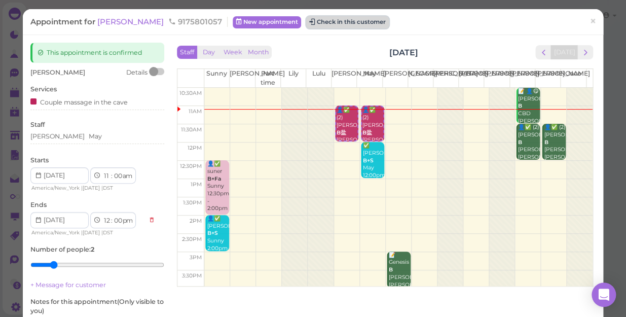
click at [330, 23] on button "Check in this customer" at bounding box center [347, 22] width 83 height 12
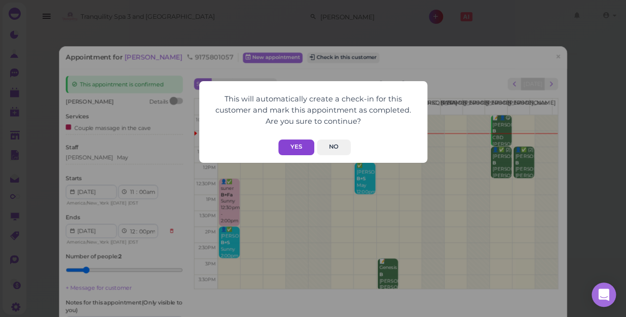
click at [303, 147] on button "Yes" at bounding box center [296, 147] width 36 height 16
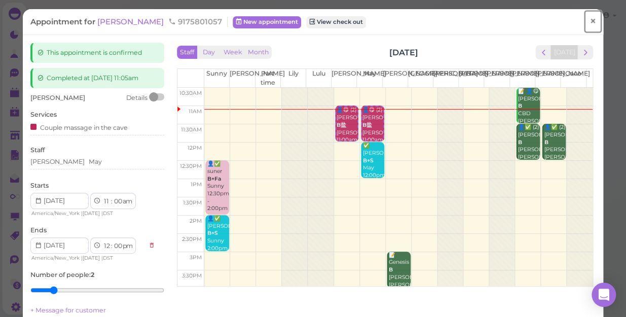
click at [590, 20] on span "×" at bounding box center [593, 21] width 7 height 14
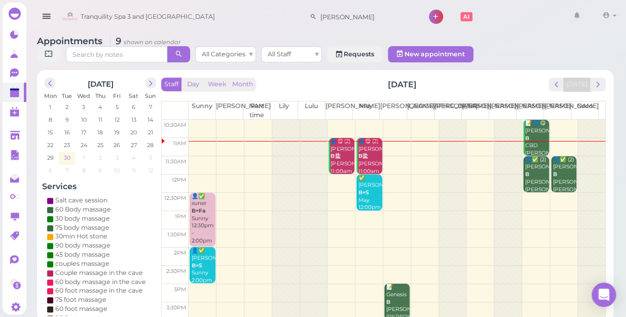
click at [65, 153] on span "30" at bounding box center [67, 157] width 9 height 9
click at [11, 91] on polygon at bounding box center [14, 90] width 9 height 2
click at [199, 138] on td at bounding box center [397, 147] width 417 height 18
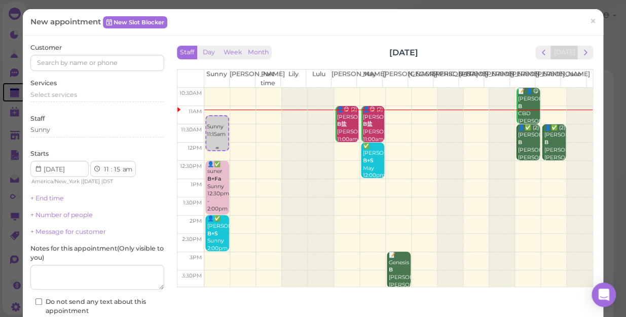
click at [206, 117] on div "Sunny 11:15am" at bounding box center [217, 127] width 22 height 22
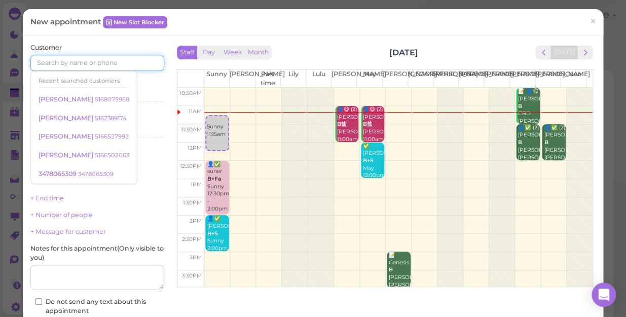
click at [90, 60] on input at bounding box center [97, 63] width 134 height 16
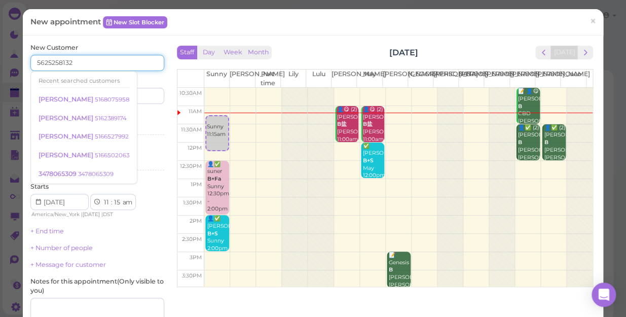
type input "5625258132"
click at [137, 96] on input at bounding box center [132, 96] width 64 height 16
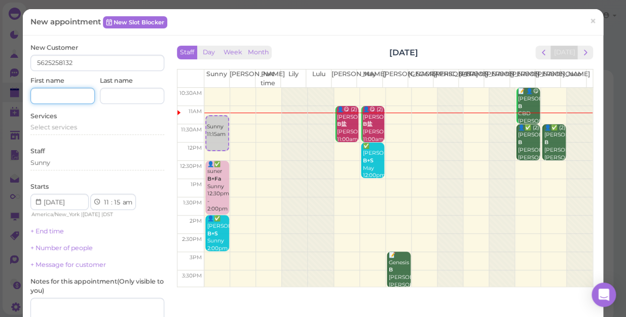
click at [72, 98] on input at bounding box center [62, 96] width 64 height 16
type input "[PERSON_NAME]"
click at [57, 127] on span "Select services" at bounding box center [53, 127] width 47 height 8
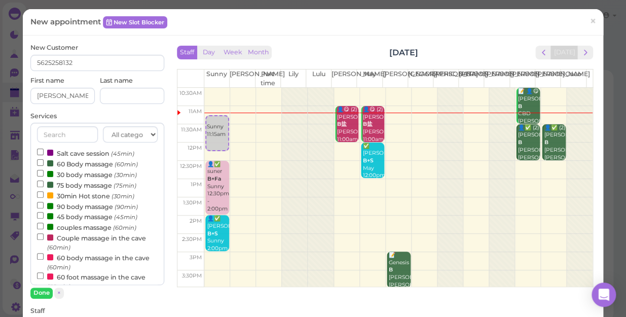
click at [100, 165] on label "60 Body massage (60min)" at bounding box center [87, 163] width 101 height 11
click at [44, 165] on input "60 Body massage (60min)" at bounding box center [40, 162] width 7 height 7
click at [43, 293] on button "Done" at bounding box center [41, 292] width 22 height 11
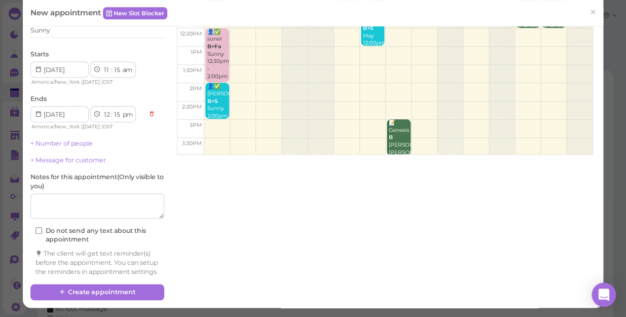
scroll to position [138, 0]
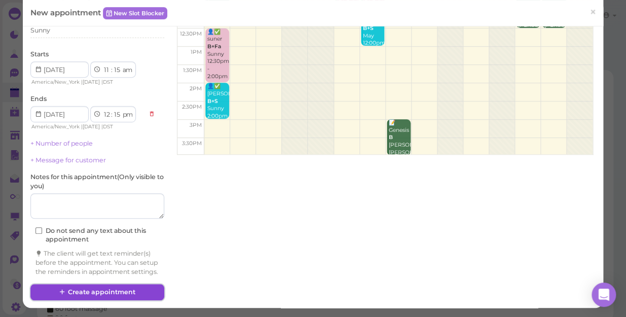
click at [98, 291] on button "Create appointment" at bounding box center [97, 292] width 134 height 16
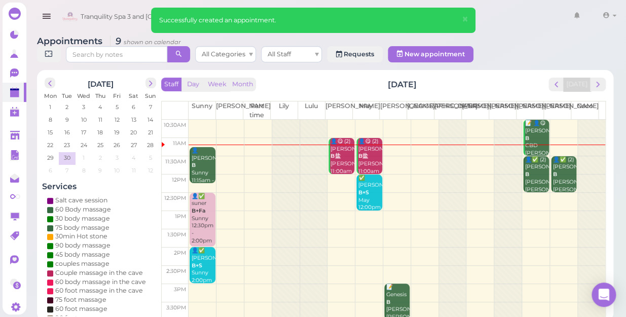
click at [198, 158] on div "👤[PERSON_NAME] Sunny 11:15am - 12:15pm" at bounding box center [203, 169] width 24 height 45
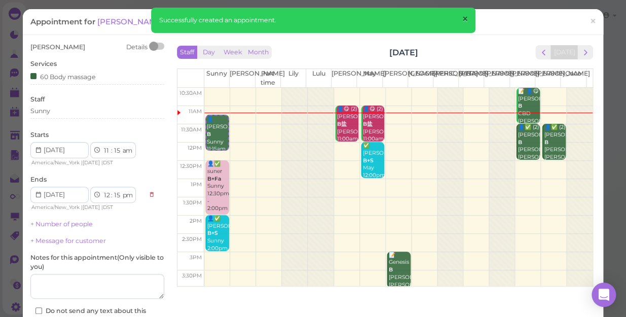
click at [465, 17] on span "×" at bounding box center [464, 19] width 7 height 14
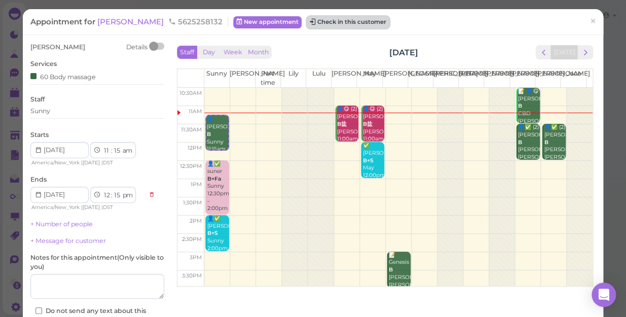
click at [316, 22] on button "Check in this customer" at bounding box center [348, 22] width 83 height 12
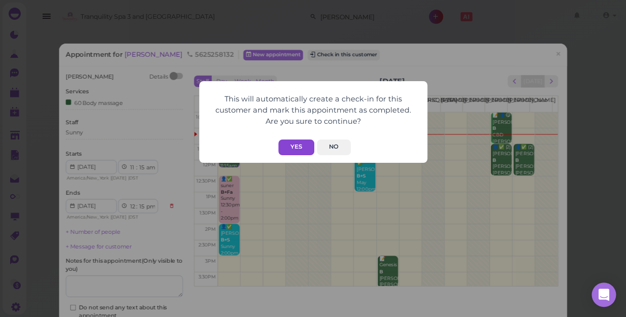
click at [299, 142] on button "Yes" at bounding box center [296, 147] width 36 height 16
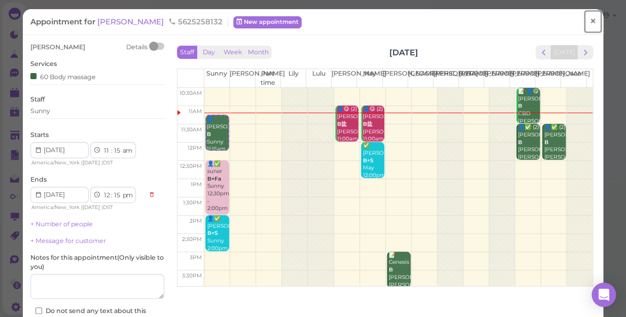
click at [590, 19] on span "×" at bounding box center [593, 21] width 7 height 14
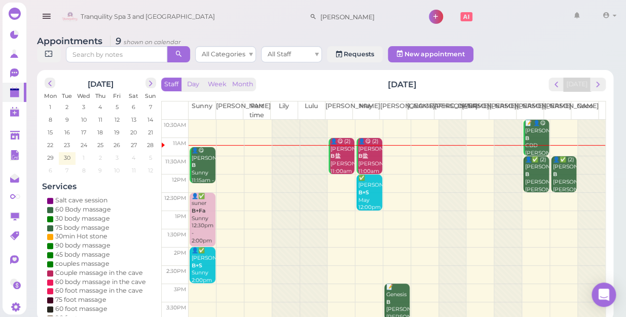
click at [203, 153] on div "👤😋 [PERSON_NAME] Sunny 11:15am - 12:15pm" at bounding box center [203, 169] width 24 height 45
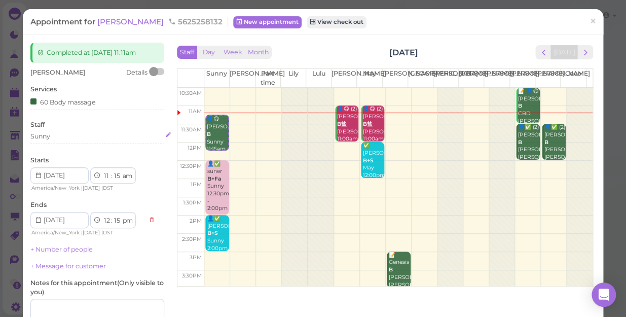
click at [56, 137] on div "Sunny" at bounding box center [97, 136] width 134 height 9
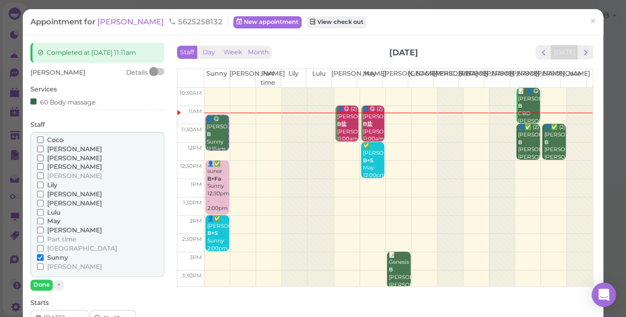
click at [55, 193] on span "[PERSON_NAME]" at bounding box center [74, 194] width 55 height 8
click at [44, 193] on input "[PERSON_NAME]" at bounding box center [40, 194] width 7 height 7
click at [40, 282] on button "Done" at bounding box center [41, 284] width 22 height 11
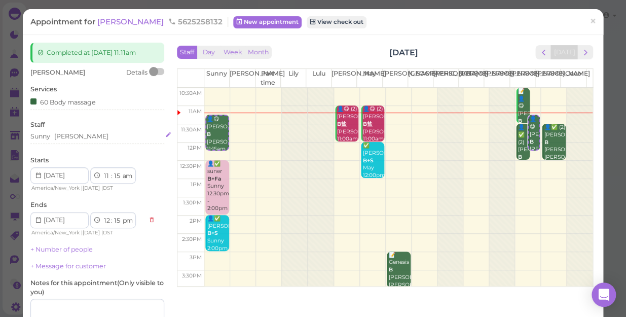
click at [89, 137] on div "Sunny [PERSON_NAME]" at bounding box center [97, 136] width 134 height 9
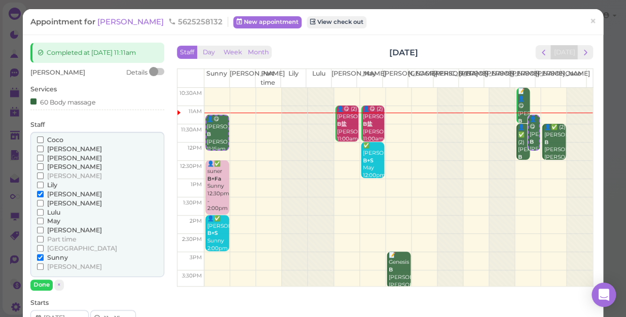
click at [58, 256] on span "Sunny" at bounding box center [57, 257] width 21 height 8
click at [44, 256] on input "Sunny" at bounding box center [40, 257] width 7 height 7
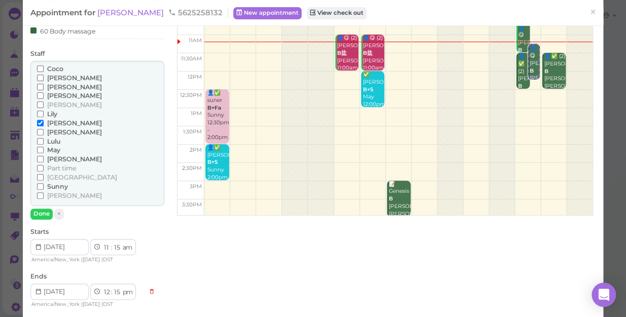
scroll to position [138, 0]
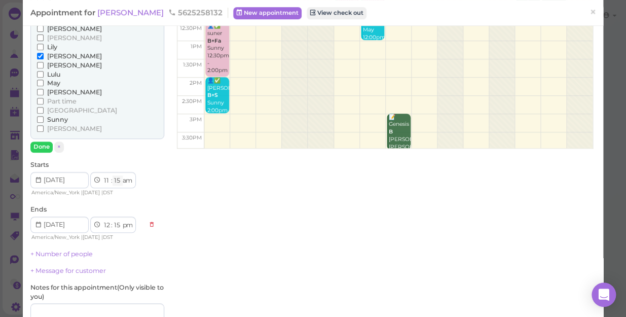
click at [117, 179] on select "00 05 10 15 20 25 30 35 40 45 50 55" at bounding box center [118, 180] width 10 height 11
select select "10"
click at [113, 175] on select "00 05 10 15 20 25 30 35 40 45 50 55" at bounding box center [118, 180] width 10 height 11
select select "10"
click at [50, 147] on button "Done" at bounding box center [41, 146] width 22 height 11
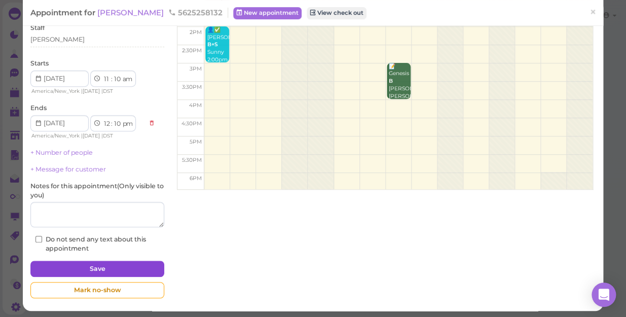
scroll to position [99, 0]
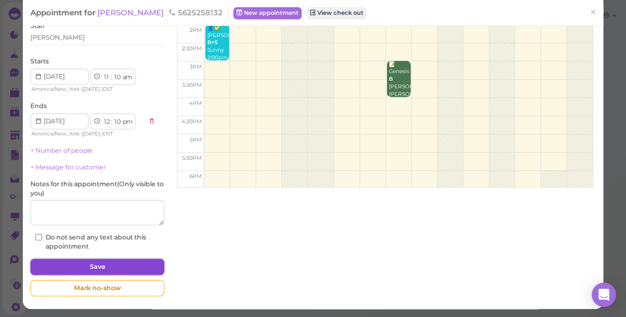
click at [103, 262] on button "Save" at bounding box center [97, 267] width 134 height 16
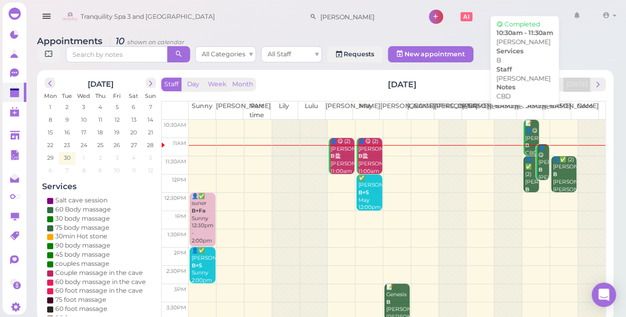
click at [527, 121] on div "📝 👤😋 [PERSON_NAME] B CBD [PERSON_NAME] 10:30am - 11:30am" at bounding box center [532, 153] width 14 height 67
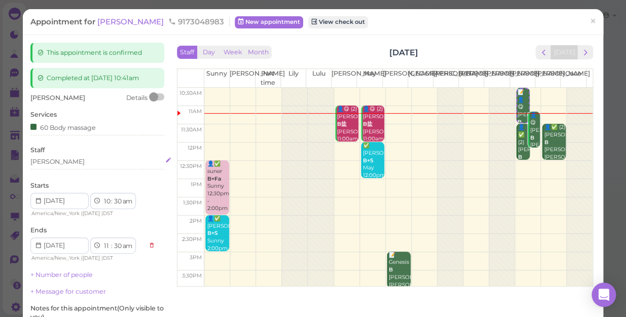
click at [68, 162] on div "[PERSON_NAME]" at bounding box center [97, 161] width 134 height 9
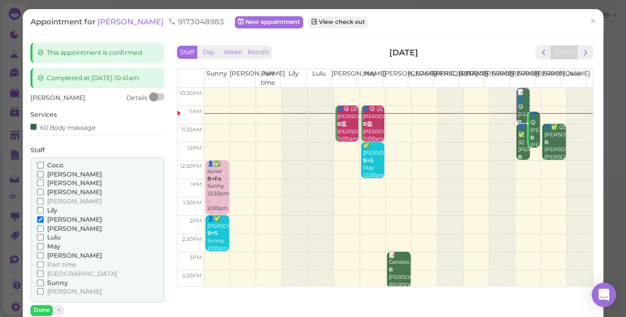
click at [51, 247] on span "May" at bounding box center [53, 246] width 13 height 8
click at [44, 247] on input "May" at bounding box center [40, 246] width 7 height 7
click at [58, 221] on span "[PERSON_NAME]" at bounding box center [74, 219] width 55 height 8
click at [44, 221] on input "[PERSON_NAME]" at bounding box center [40, 219] width 7 height 7
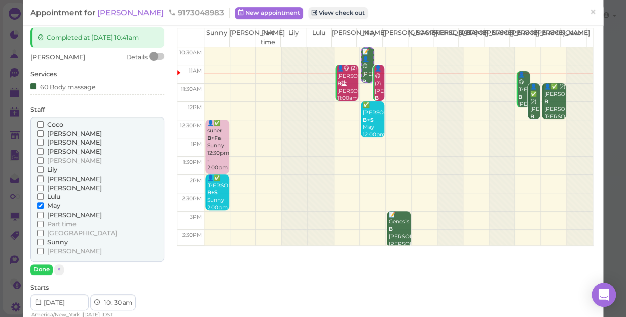
scroll to position [92, 0]
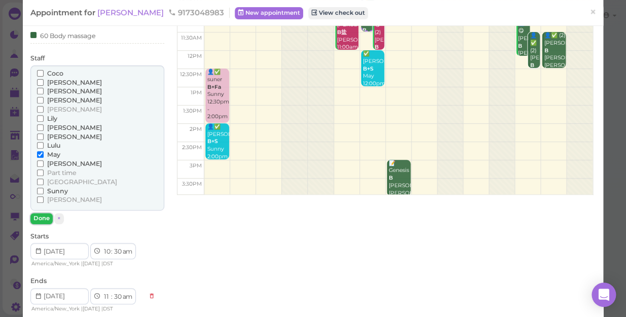
click at [44, 218] on button "Done" at bounding box center [41, 218] width 22 height 11
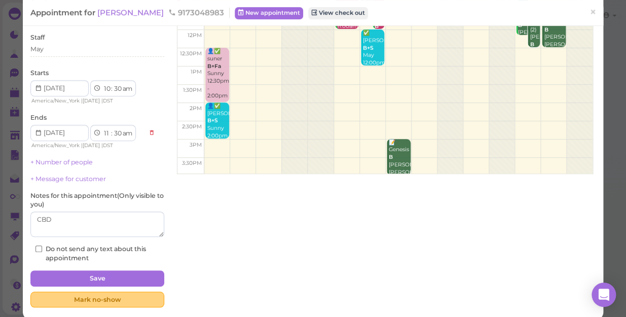
scroll to position [124, 0]
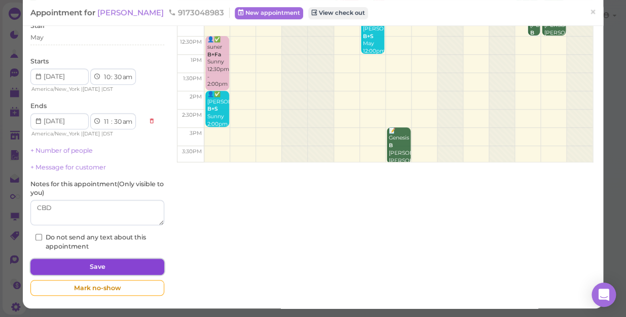
click at [125, 261] on button "Save" at bounding box center [97, 267] width 134 height 16
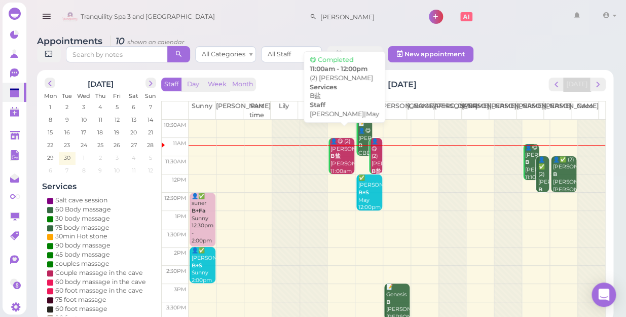
click at [341, 143] on div "👤😋 (2) [PERSON_NAME]盐 [PERSON_NAME]|May 11:00am - 12:00pm" at bounding box center [342, 164] width 24 height 52
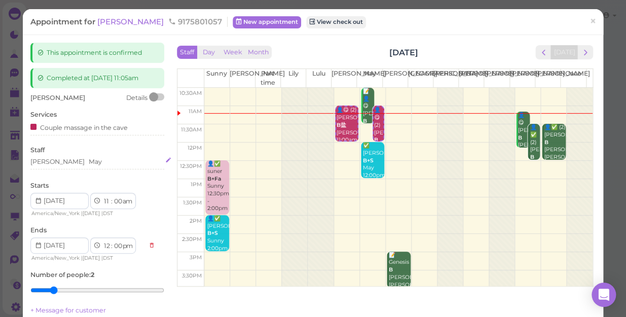
click at [80, 162] on div "[PERSON_NAME]" at bounding box center [97, 161] width 134 height 9
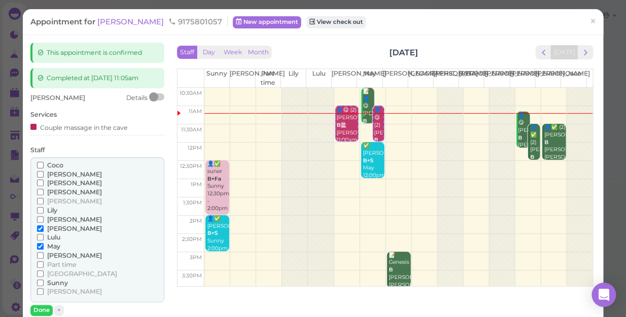
click at [52, 252] on span "[PERSON_NAME]" at bounding box center [74, 255] width 55 height 8
click at [44, 252] on input "[PERSON_NAME]" at bounding box center [40, 255] width 7 height 7
click at [57, 245] on span "May" at bounding box center [53, 246] width 13 height 8
click at [53, 244] on span "May" at bounding box center [53, 246] width 13 height 8
click at [44, 244] on input "May" at bounding box center [40, 246] width 7 height 7
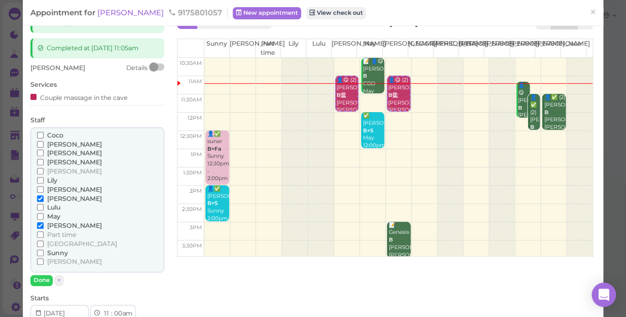
scroll to position [46, 0]
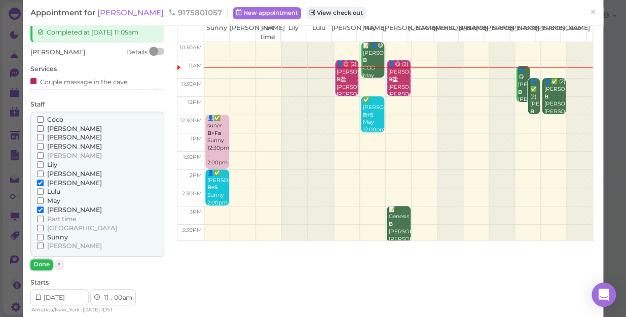
click at [42, 263] on button "Done" at bounding box center [41, 264] width 22 height 11
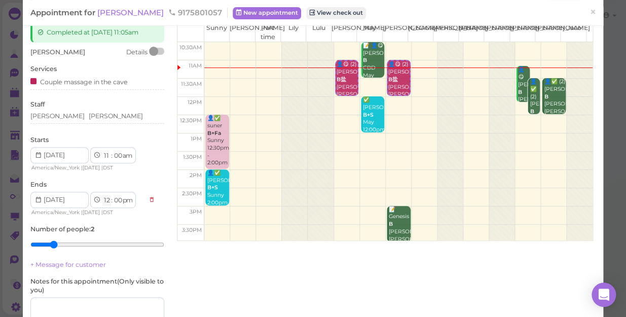
click at [107, 199] on select "1 2 3 4 5 6 7 8 9 10 11 12" at bounding box center [106, 200] width 9 height 11
drag, startPoint x: 143, startPoint y: 182, endPoint x: 101, endPoint y: 198, distance: 44.7
click at [143, 182] on div "Ends 1 2 3 4 5 6 7 8 9 10 11 12 : 00 05 10 15 20 25 30 35 40 45 50 55 am pm Ame…" at bounding box center [97, 198] width 134 height 37
click at [104, 197] on select "1 2 3 4 5 6 7 8 9 10 11 12" at bounding box center [106, 200] width 9 height 11
select select "11"
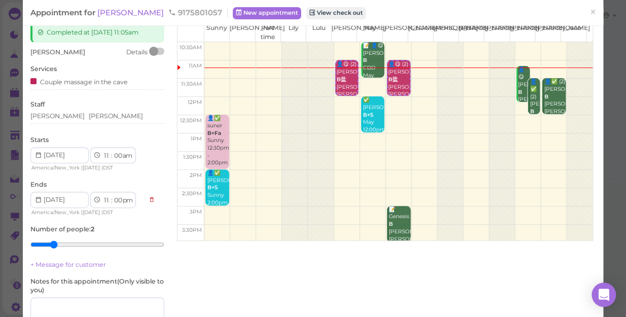
click at [102, 195] on select "1 2 3 4 5 6 7 8 9 10 11 12" at bounding box center [106, 200] width 9 height 11
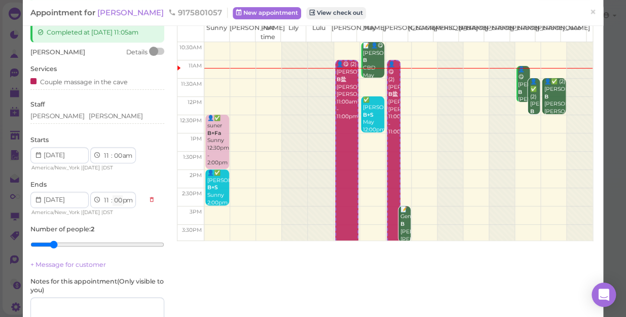
click at [120, 201] on select "00 05 10 15 20 25 30 35 40 45 50 55" at bounding box center [118, 200] width 10 height 11
select select "05"
click at [113, 195] on select "00 05 10 15 20 25 30 35 40 45 50 55" at bounding box center [118, 200] width 10 height 11
click at [129, 198] on select "am pm" at bounding box center [127, 200] width 12 height 11
select select "am"
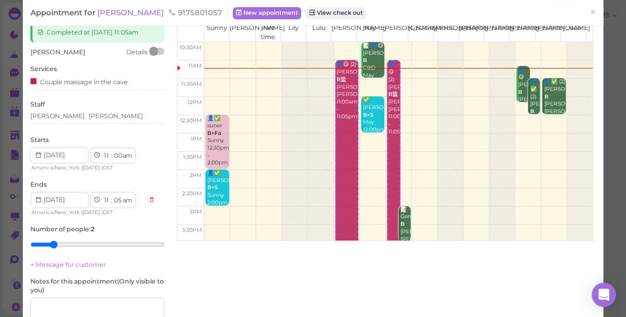
click at [122, 195] on select "am pm" at bounding box center [127, 200] width 12 height 11
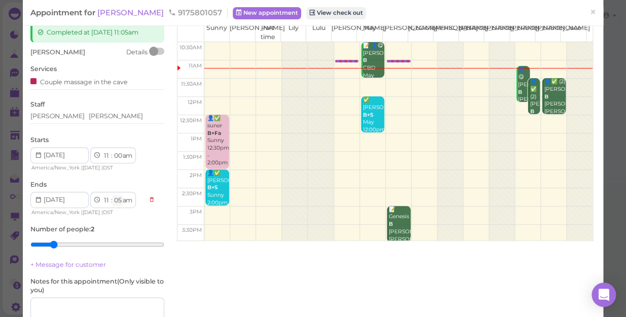
click at [116, 198] on select "00 05 10 15 20 25 30 35 40 45 50 55" at bounding box center [118, 200] width 10 height 11
select select "35"
click at [113, 195] on select "00 05 10 15 20 25 30 35 40 45 50 55" at bounding box center [118, 200] width 10 height 11
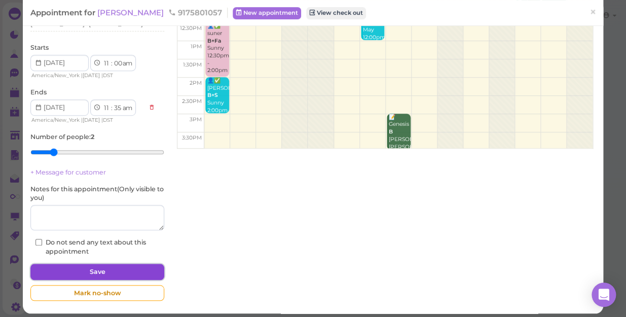
click at [112, 274] on button "Save" at bounding box center [97, 272] width 134 height 16
select select "12"
select select "00"
select select "pm"
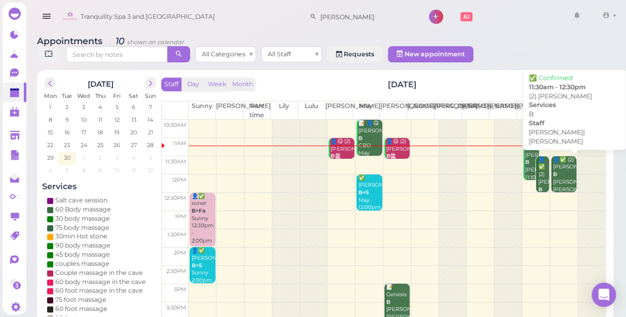
click at [558, 172] on div "👤✅ (2) [PERSON_NAME] B [PERSON_NAME]|[PERSON_NAME] 11:30am - 12:30pm" at bounding box center [565, 186] width 24 height 60
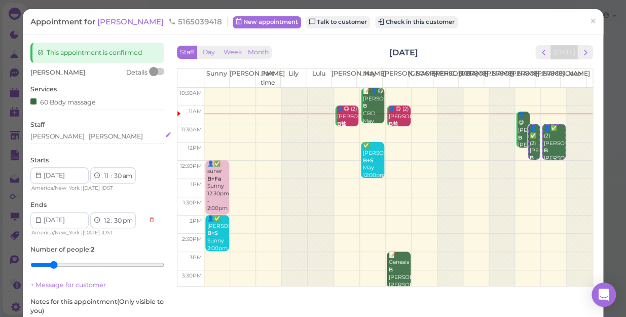
click at [66, 135] on div "[PERSON_NAME] [PERSON_NAME]" at bounding box center [97, 136] width 134 height 9
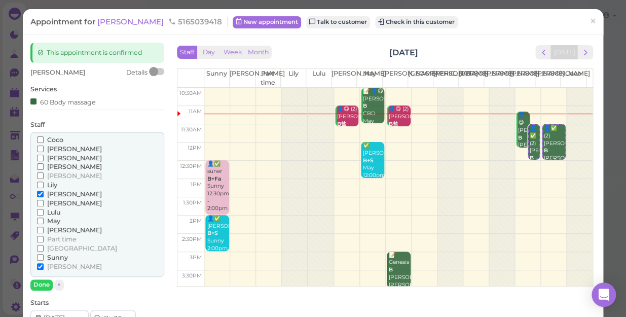
click at [56, 193] on span "[PERSON_NAME]" at bounding box center [74, 194] width 55 height 8
click at [44, 193] on input "[PERSON_NAME]" at bounding box center [40, 194] width 7 height 7
click at [57, 257] on span "Sunny" at bounding box center [57, 257] width 21 height 8
click at [44, 257] on input "Sunny" at bounding box center [40, 257] width 7 height 7
click at [42, 284] on button "Done" at bounding box center [41, 284] width 22 height 11
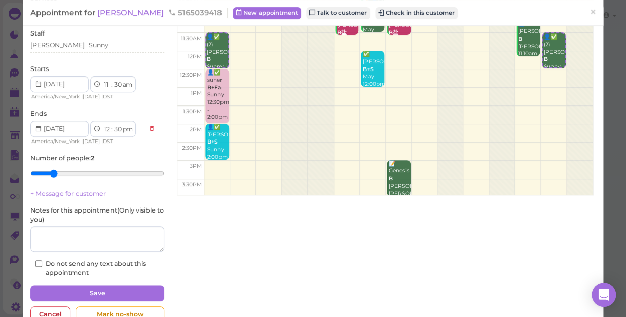
scroll to position [92, 0]
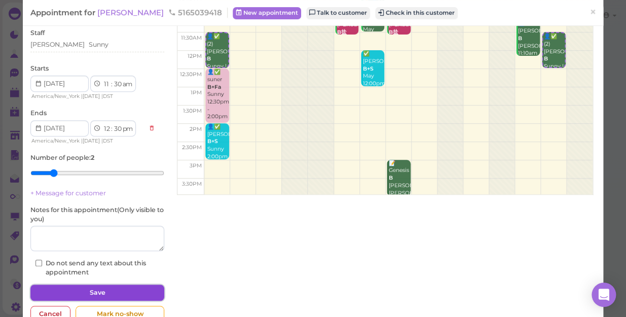
click at [77, 291] on button "Save" at bounding box center [97, 292] width 134 height 16
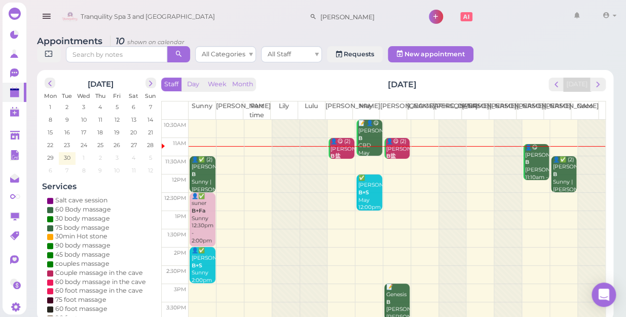
click at [469, 141] on td at bounding box center [397, 147] width 417 height 18
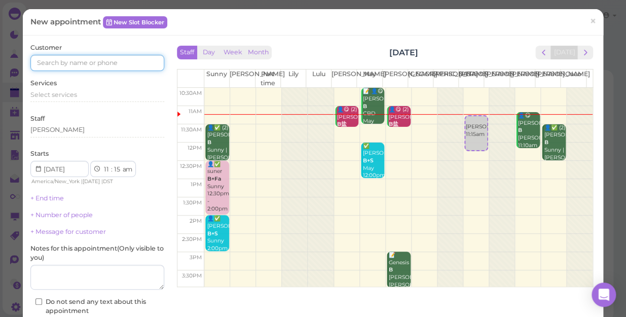
click at [111, 66] on input at bounding box center [97, 63] width 134 height 16
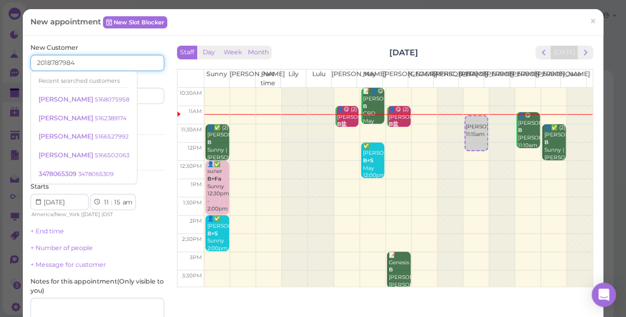
type input "2018787984"
click at [132, 95] on input at bounding box center [132, 96] width 64 height 16
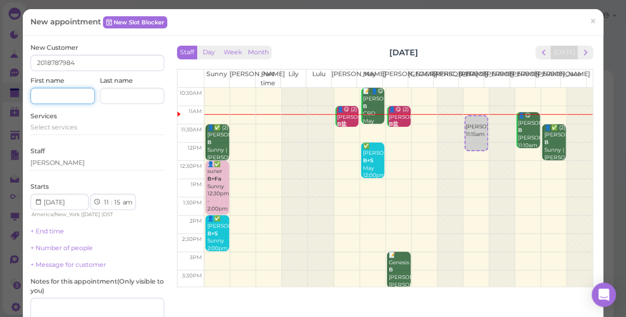
click at [74, 91] on input at bounding box center [62, 96] width 64 height 16
type input "[PERSON_NAME]"
click at [76, 126] on span "Select services" at bounding box center [53, 127] width 47 height 8
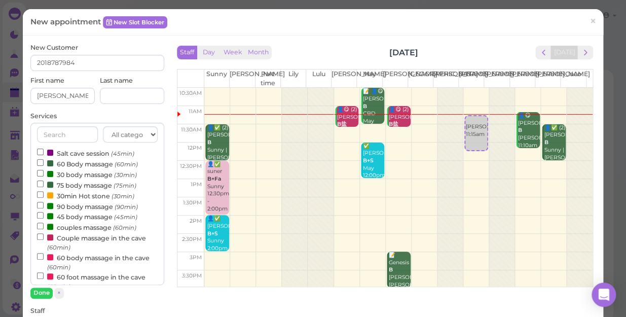
click at [83, 228] on label "couples massage (60min)" at bounding box center [86, 227] width 99 height 11
click at [40, 227] on input "couples massage (60min)" at bounding box center [40, 226] width 7 height 7
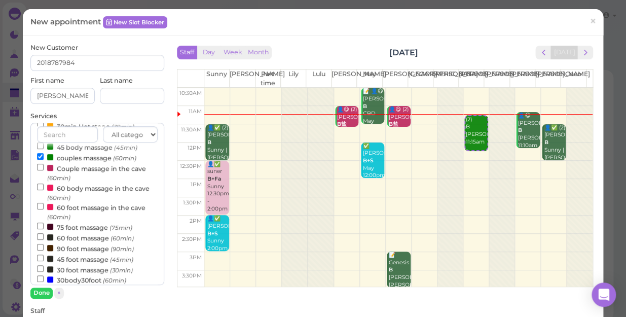
scroll to position [92, 0]
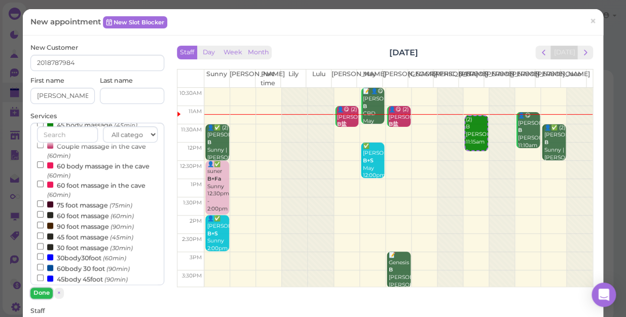
click at [42, 291] on button "Done" at bounding box center [41, 292] width 22 height 11
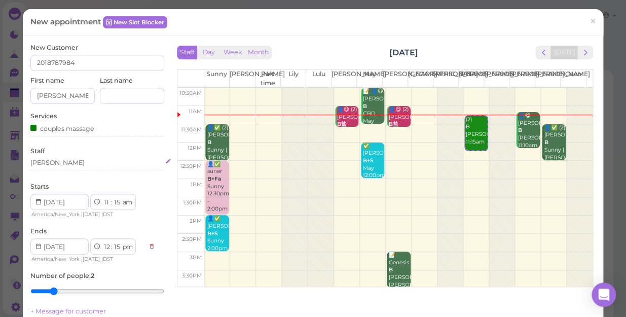
click at [64, 162] on div "[PERSON_NAME]" at bounding box center [97, 162] width 134 height 9
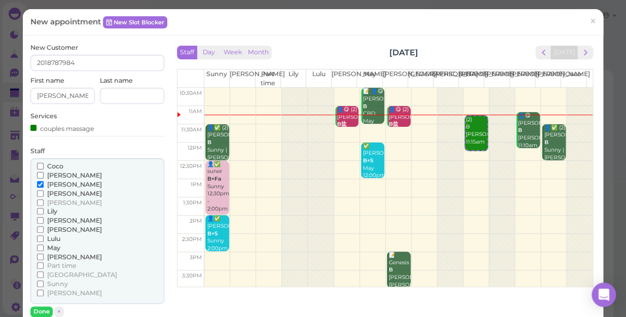
click at [54, 173] on span "[PERSON_NAME]" at bounding box center [74, 175] width 55 height 8
click at [44, 173] on input "[PERSON_NAME]" at bounding box center [40, 175] width 7 height 7
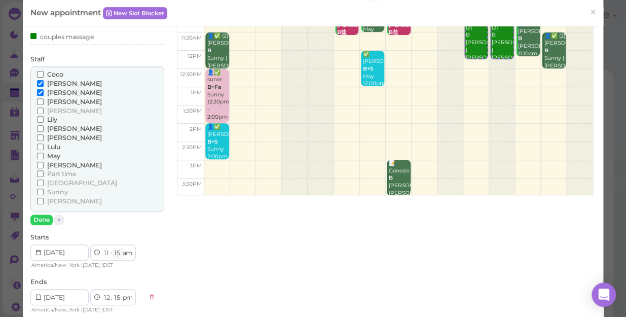
click at [118, 253] on select "00 05 10 15 20 25 30 35 40 45 50 55" at bounding box center [118, 253] width 10 height 11
select select "25"
click at [113, 248] on select "00 05 10 15 20 25 30 35 40 45 50 55" at bounding box center [118, 253] width 10 height 11
select select "25"
click at [44, 215] on button "Done" at bounding box center [41, 219] width 22 height 11
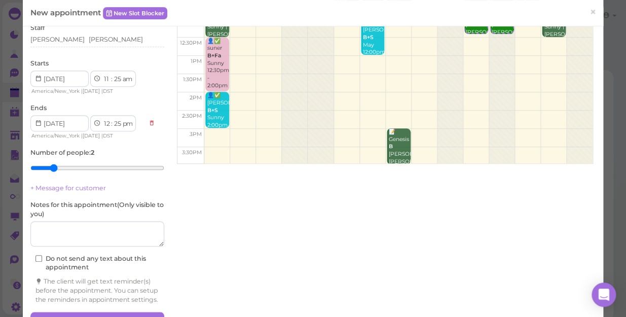
scroll to position [159, 0]
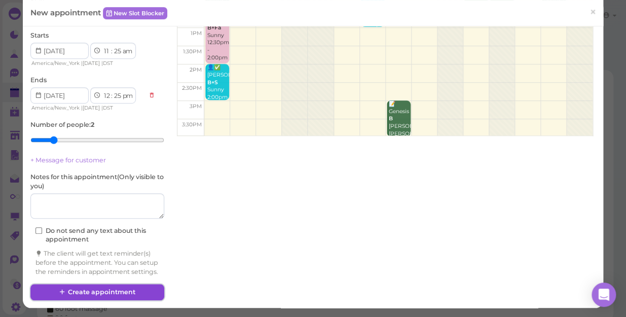
click at [125, 289] on button "Create appointment" at bounding box center [97, 292] width 134 height 16
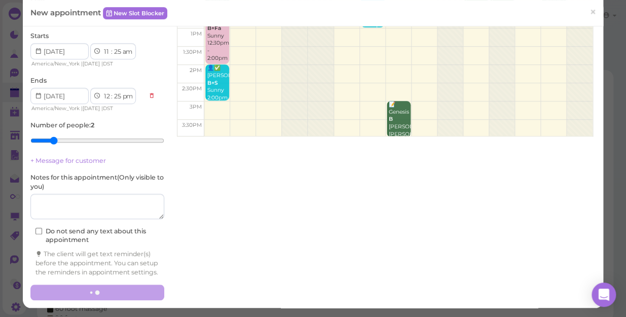
scroll to position [0, 0]
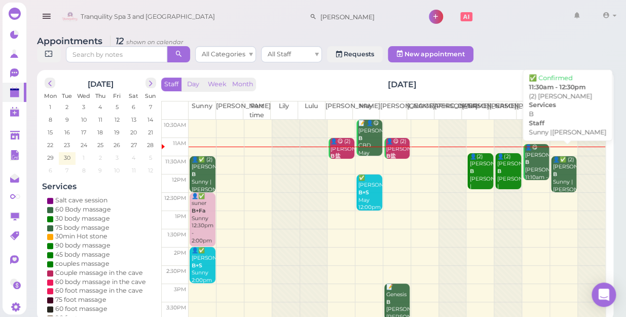
click at [554, 169] on div "👤✅ (2) [PERSON_NAME] |[PERSON_NAME] 11:30am - 12:30pm" at bounding box center [565, 186] width 24 height 60
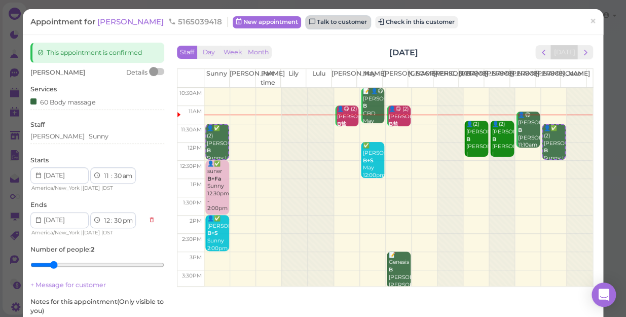
click at [306, 22] on link "Talk to customer" at bounding box center [338, 22] width 64 height 12
click at [590, 21] on span "×" at bounding box center [593, 21] width 7 height 14
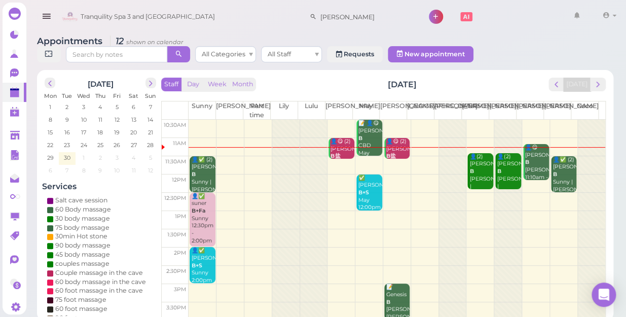
click at [470, 216] on div "10:30am 11am 11:30am 12pm 12:30pm 1pm 1:30pm 2pm 2:30pm 3pm 3:30pm 4pm 4:30pm 5…" at bounding box center [384, 311] width 444 height 383
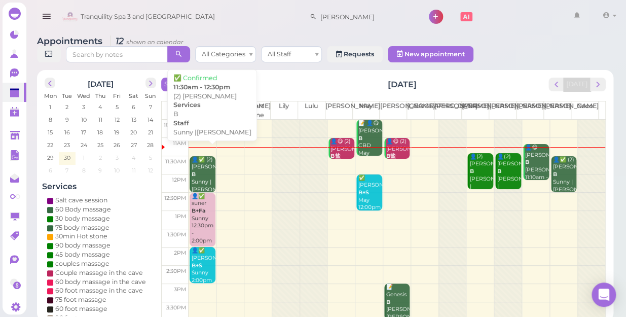
click at [202, 163] on div "👤✅ (2) [PERSON_NAME] |[PERSON_NAME] 11:30am - 12:30pm" at bounding box center [203, 186] width 24 height 60
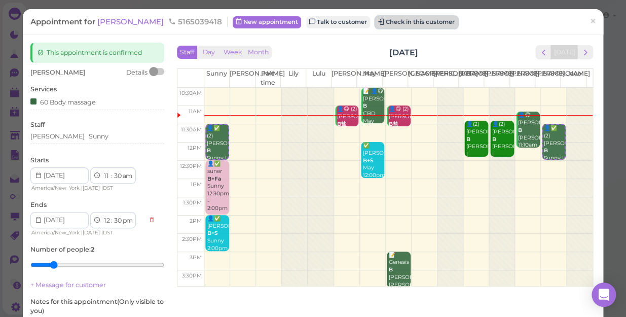
click at [377, 24] on button "Check in this customer" at bounding box center [416, 22] width 83 height 12
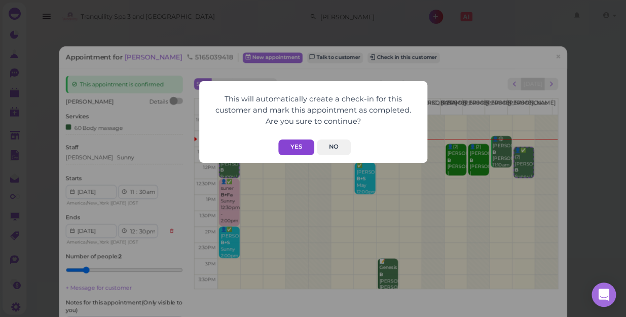
click at [296, 146] on button "Yes" at bounding box center [296, 147] width 36 height 16
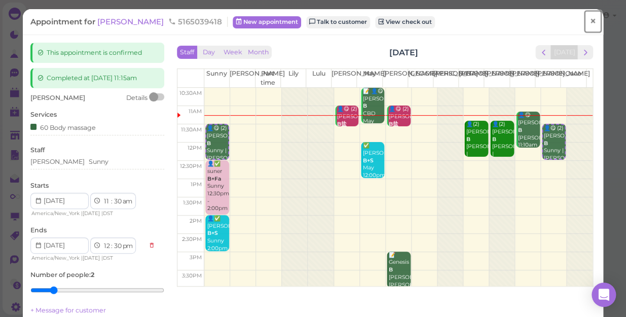
click at [590, 20] on span "×" at bounding box center [593, 21] width 7 height 14
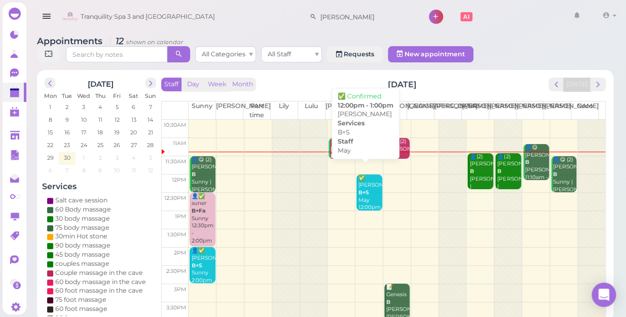
click at [366, 190] on div "✅ [PERSON_NAME]+S May 12:00pm - 1:00pm" at bounding box center [370, 196] width 24 height 45
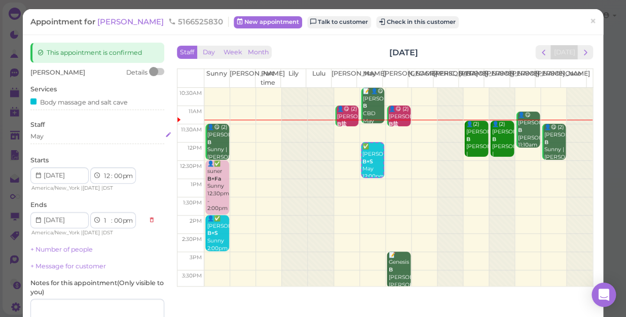
click at [56, 135] on div "May" at bounding box center [97, 136] width 134 height 9
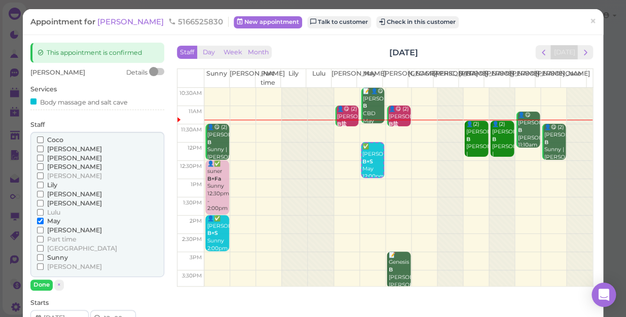
click at [51, 203] on span "[PERSON_NAME]" at bounding box center [74, 203] width 55 height 8
click at [44, 203] on input "[PERSON_NAME]" at bounding box center [40, 203] width 7 height 7
click at [50, 222] on span "May" at bounding box center [53, 221] width 13 height 8
click at [44, 222] on input "May" at bounding box center [40, 220] width 7 height 7
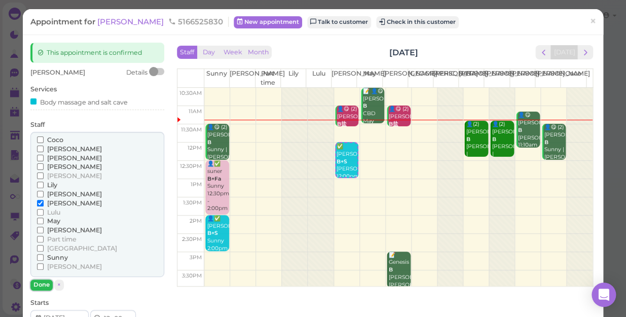
click at [38, 281] on button "Done" at bounding box center [41, 284] width 22 height 11
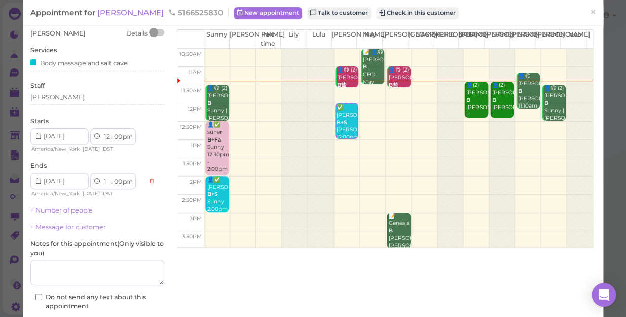
scroll to position [92, 0]
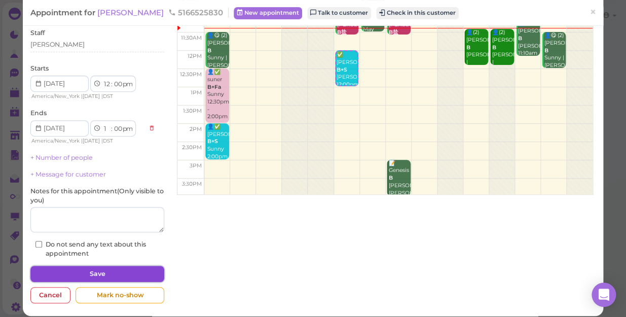
click at [86, 268] on button "Save" at bounding box center [97, 274] width 134 height 16
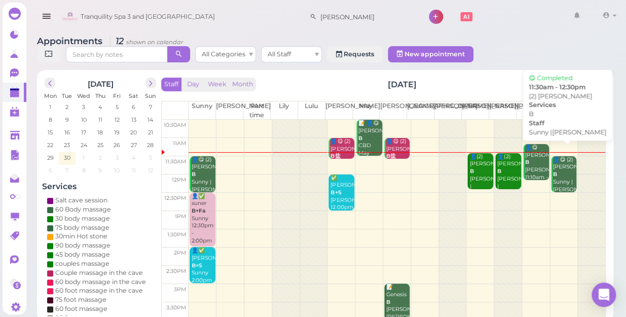
click at [557, 176] on div "👤😋 (2) [PERSON_NAME] |[PERSON_NAME] 11:30am - 12:30pm" at bounding box center [565, 186] width 24 height 60
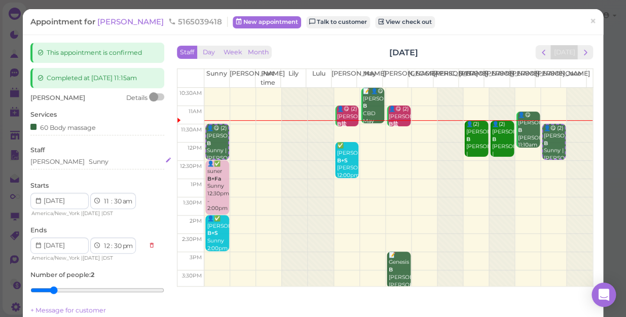
click at [83, 160] on div "[PERSON_NAME] Sunny" at bounding box center [97, 161] width 134 height 9
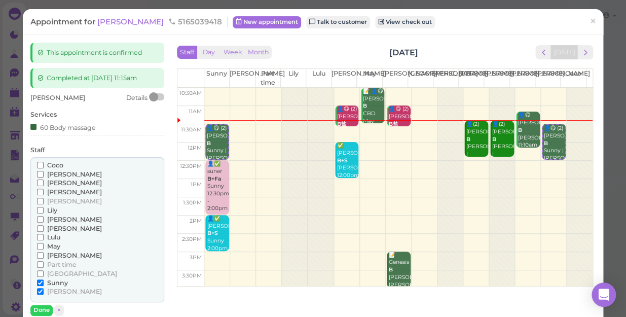
click at [55, 248] on span "May" at bounding box center [53, 246] width 13 height 8
click at [44, 248] on input "May" at bounding box center [40, 246] width 7 height 7
click at [56, 291] on span "[PERSON_NAME]" at bounding box center [74, 291] width 55 height 8
click at [44, 291] on input "[PERSON_NAME]" at bounding box center [40, 291] width 7 height 7
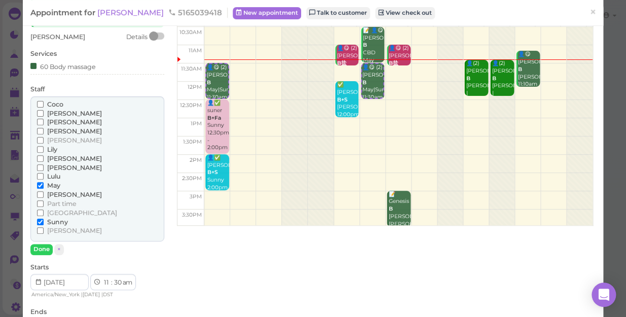
scroll to position [92, 0]
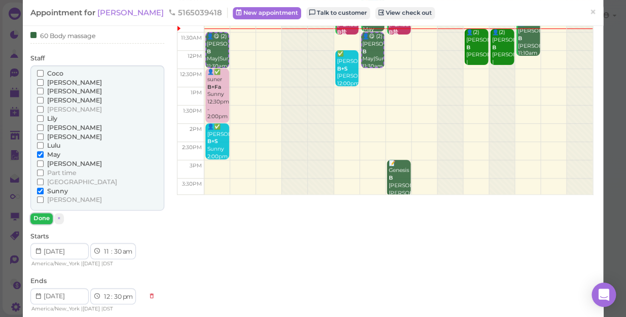
click at [34, 218] on button "Done" at bounding box center [41, 218] width 22 height 11
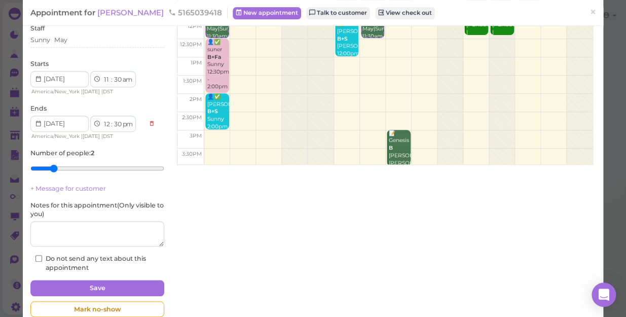
scroll to position [138, 0]
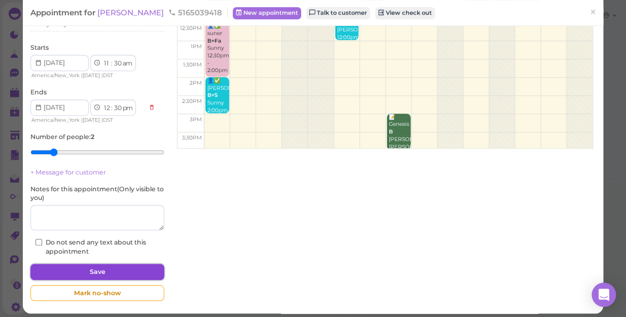
click at [92, 269] on button "Save" at bounding box center [97, 272] width 134 height 16
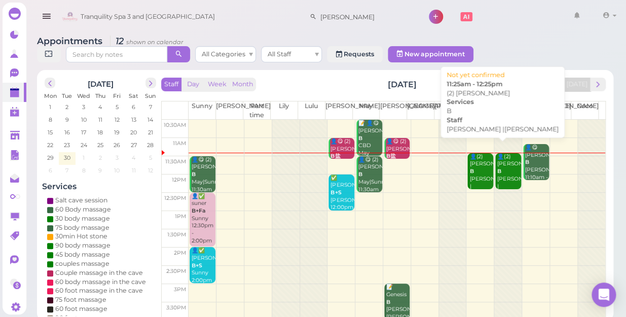
click at [473, 168] on div "👤(2) [PERSON_NAME] B [PERSON_NAME] |[PERSON_NAME] 11:25am - 12:25pm" at bounding box center [481, 186] width 24 height 67
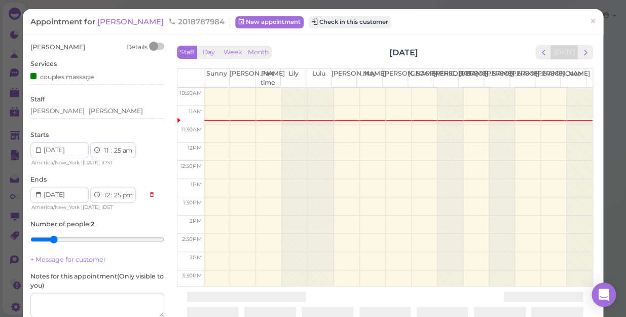
click at [473, 168] on td at bounding box center [398, 170] width 388 height 18
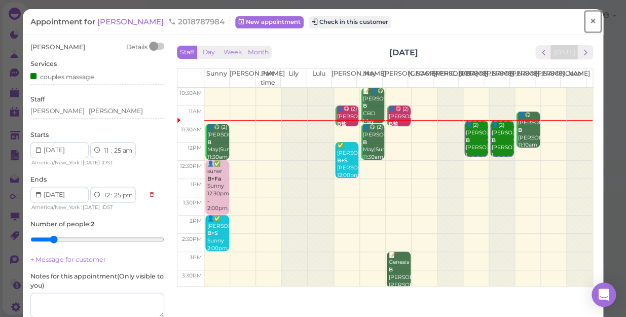
click at [590, 20] on span "×" at bounding box center [593, 21] width 7 height 14
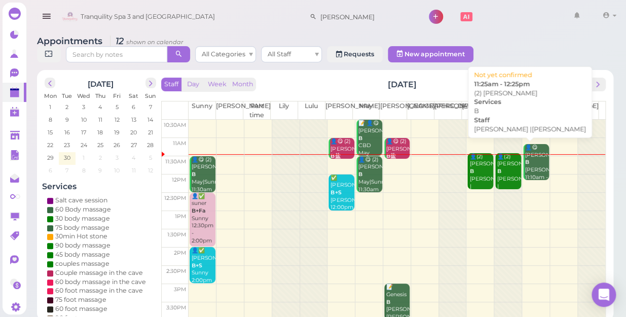
click at [497, 168] on b "B" at bounding box center [499, 171] width 4 height 7
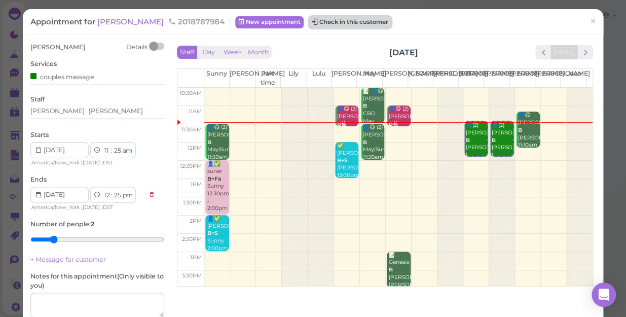
click at [309, 21] on button "Check in this customer" at bounding box center [350, 22] width 83 height 12
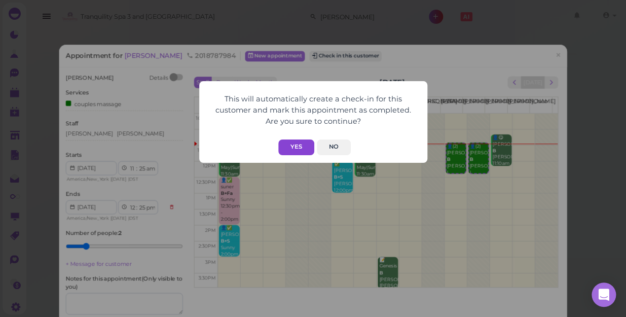
click at [307, 149] on button "Yes" at bounding box center [296, 147] width 36 height 16
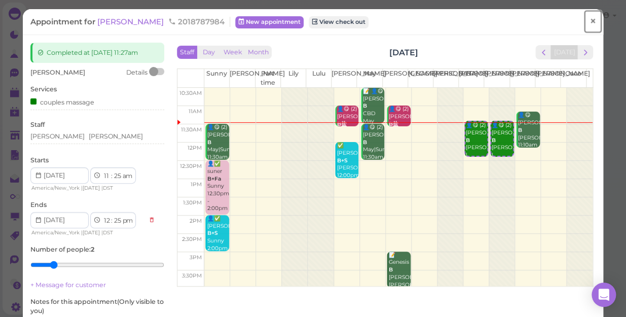
click at [590, 17] on span "×" at bounding box center [593, 21] width 7 height 14
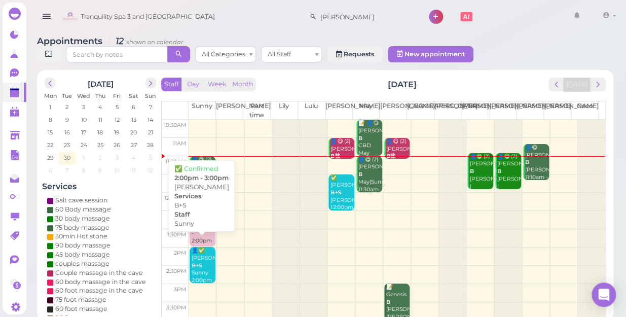
click at [203, 258] on div "👤✅ [PERSON_NAME] B+S Sunny 2:00pm - 3:00pm" at bounding box center [203, 273] width 24 height 52
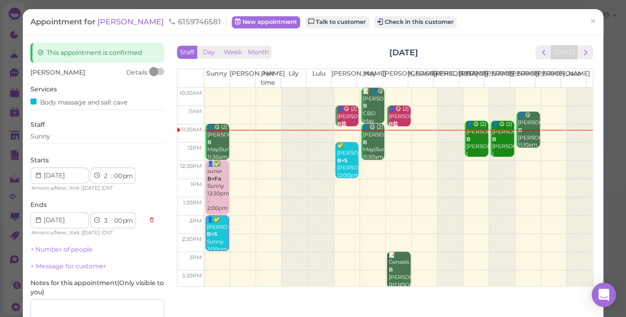
drag, startPoint x: 269, startPoint y: 214, endPoint x: 249, endPoint y: 217, distance: 20.1
click at [269, 215] on tbody "10:30am 11am 11:30am 12pm 12:30pm 1pm 1:30pm 2pm 2:30pm 3pm 3:30pm 4pm 4:30pm 5…" at bounding box center [384, 279] width 415 height 383
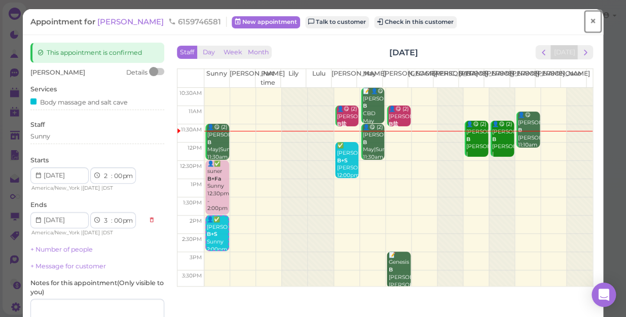
click at [590, 20] on span "×" at bounding box center [593, 21] width 7 height 14
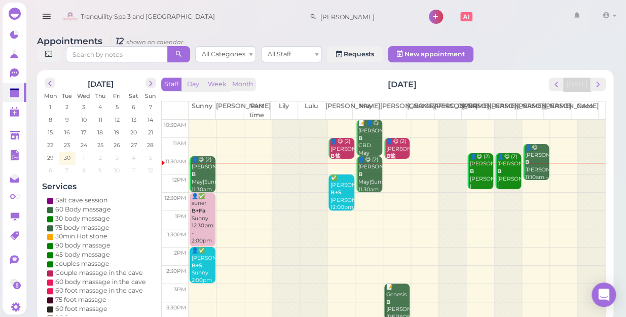
click at [502, 169] on div "👤😋 (2) [PERSON_NAME] B [PERSON_NAME] |[PERSON_NAME] 11:25am - 12:25pm" at bounding box center [509, 186] width 24 height 67
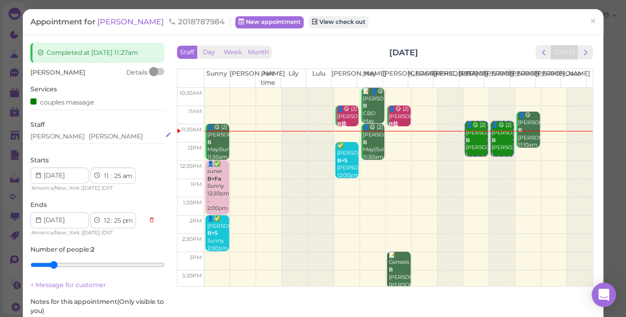
click at [97, 133] on div "[PERSON_NAME] [PERSON_NAME]" at bounding box center [97, 136] width 134 height 9
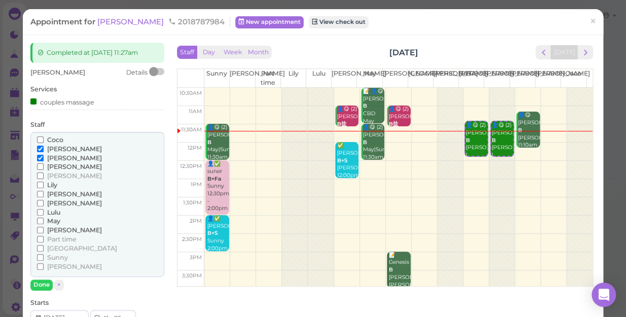
click at [58, 254] on span "Sunny" at bounding box center [57, 257] width 21 height 8
click at [44, 254] on input "Sunny" at bounding box center [40, 257] width 7 height 7
click at [57, 157] on span "[PERSON_NAME]" at bounding box center [74, 158] width 55 height 8
click at [44, 157] on input "[PERSON_NAME]" at bounding box center [40, 158] width 7 height 7
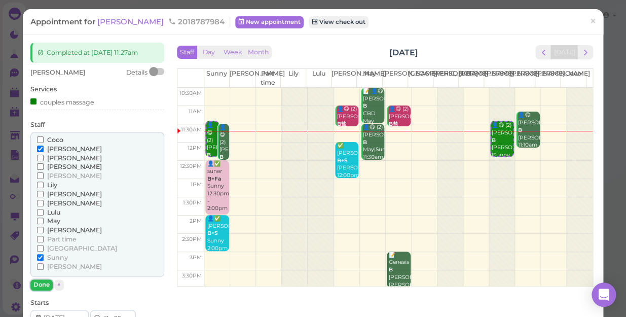
click at [41, 282] on button "Done" at bounding box center [41, 284] width 22 height 11
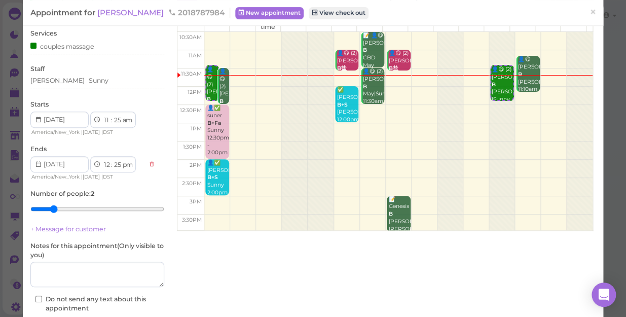
scroll to position [92, 0]
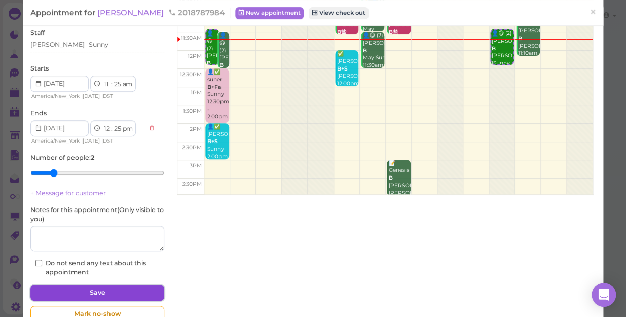
click at [74, 289] on button "Save" at bounding box center [97, 292] width 134 height 16
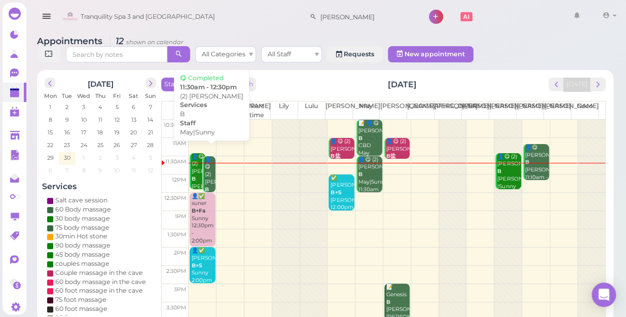
click at [207, 167] on div "👤😋 (2) [PERSON_NAME] May|Sunny 11:30am - 12:30pm" at bounding box center [209, 189] width 11 height 67
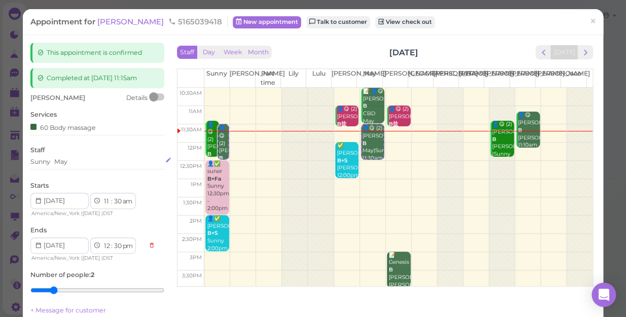
click at [93, 162] on div "Sunny May" at bounding box center [97, 161] width 134 height 9
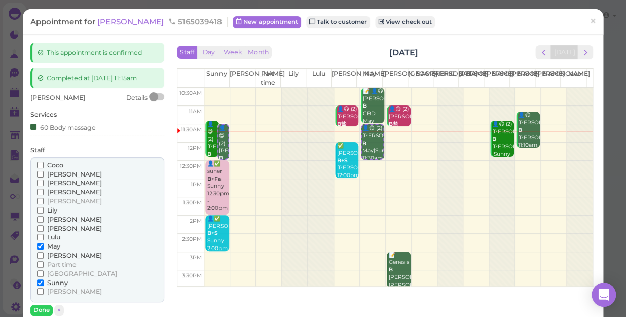
click at [58, 254] on span "[PERSON_NAME]" at bounding box center [74, 255] width 55 height 8
click at [44, 254] on input "[PERSON_NAME]" at bounding box center [40, 255] width 7 height 7
click at [57, 279] on span "Sunny" at bounding box center [57, 283] width 21 height 8
click at [44, 279] on input "Sunny" at bounding box center [40, 282] width 7 height 7
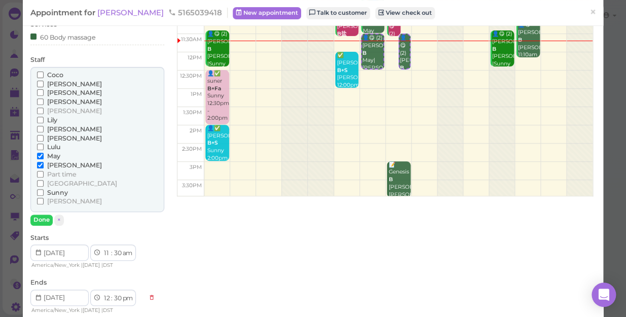
scroll to position [92, 0]
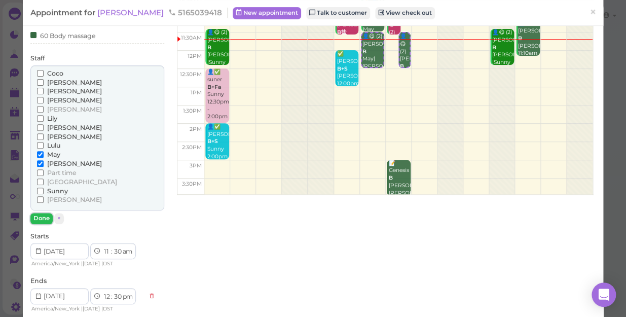
click at [42, 214] on button "Done" at bounding box center [41, 218] width 22 height 11
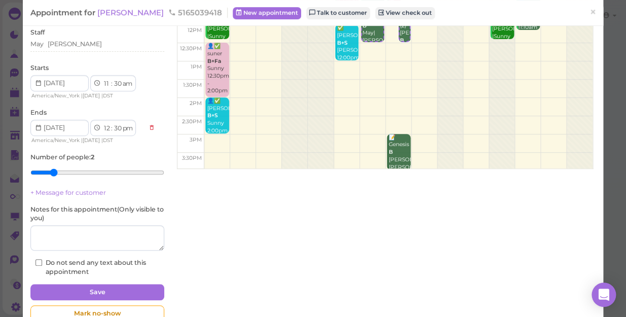
scroll to position [142, 0]
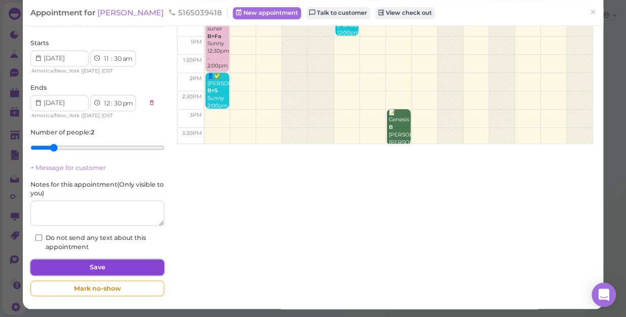
click at [97, 265] on button "Save" at bounding box center [97, 267] width 134 height 16
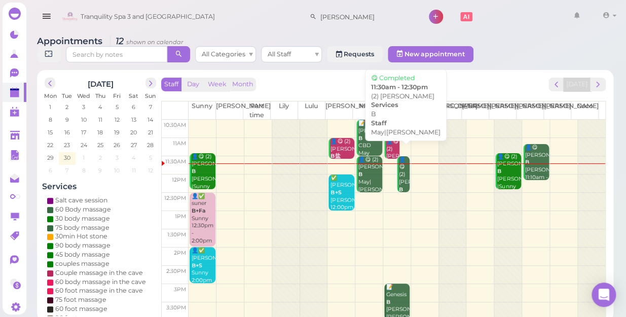
click at [400, 175] on div "👤😋 (2) [PERSON_NAME] May|[PERSON_NAME] 11:30am - 12:30pm" at bounding box center [403, 193] width 11 height 75
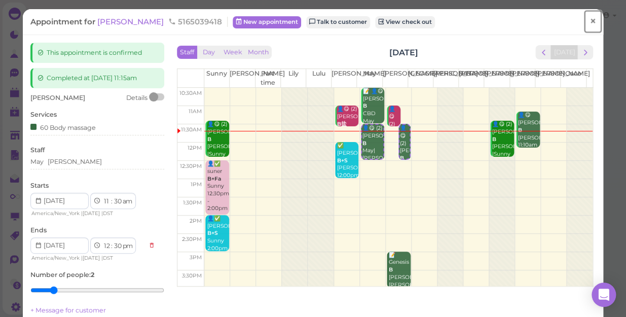
click at [590, 19] on span "×" at bounding box center [593, 21] width 7 height 14
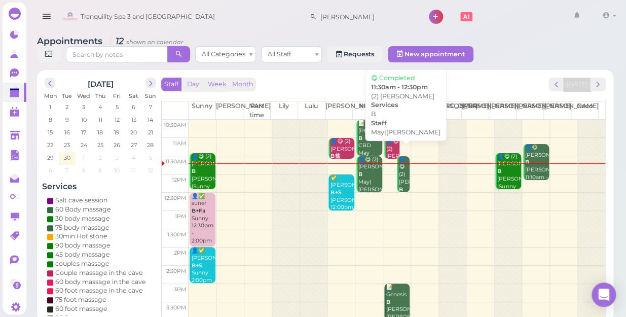
click at [399, 171] on div "👤😋 (2) [PERSON_NAME] May|[PERSON_NAME] 11:30am - 12:30pm" at bounding box center [403, 193] width 11 height 75
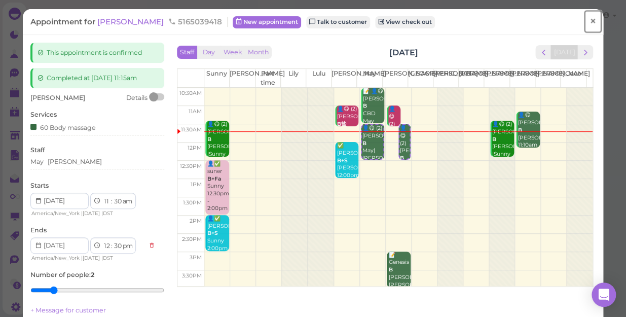
click at [590, 21] on link "×" at bounding box center [592, 22] width 19 height 24
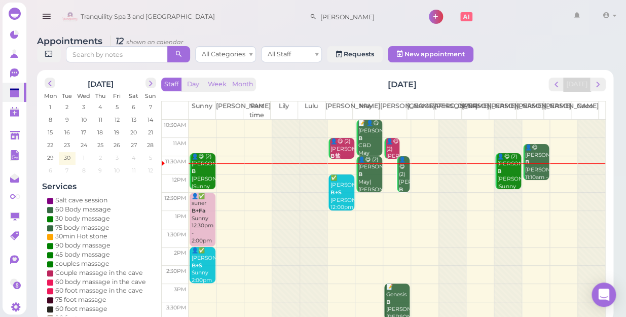
click at [389, 138] on div "👤😋 (2) [PERSON_NAME]盐 [PERSON_NAME]|[PERSON_NAME] 11:00am - 11:35am" at bounding box center [393, 171] width 14 height 67
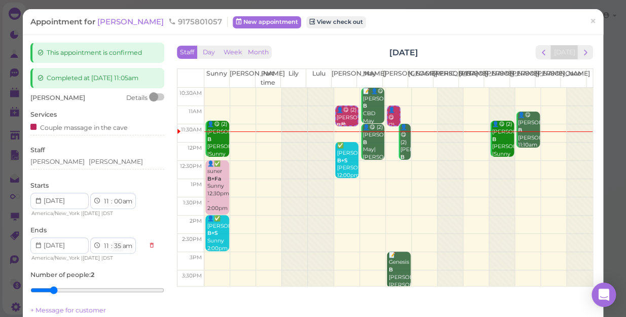
click at [116, 246] on select "00 05 10 15 20 25 30 35 40 45 50 55" at bounding box center [118, 246] width 10 height 11
select select "30"
click at [113, 241] on select "00 05 10 15 20 25 30 35 40 45 50 55" at bounding box center [118, 246] width 10 height 11
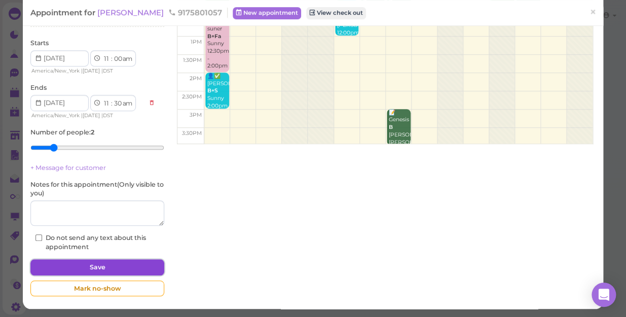
click at [96, 266] on button "Save" at bounding box center [97, 267] width 134 height 16
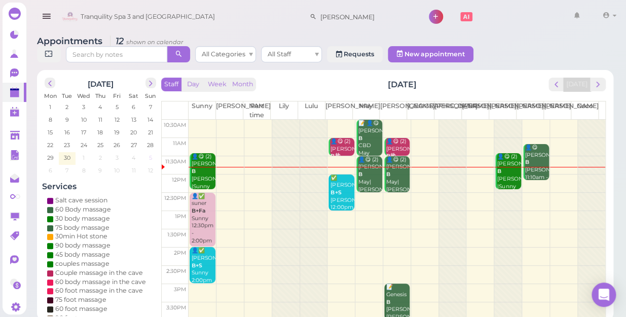
click at [148, 153] on span "5" at bounding box center [150, 157] width 5 height 9
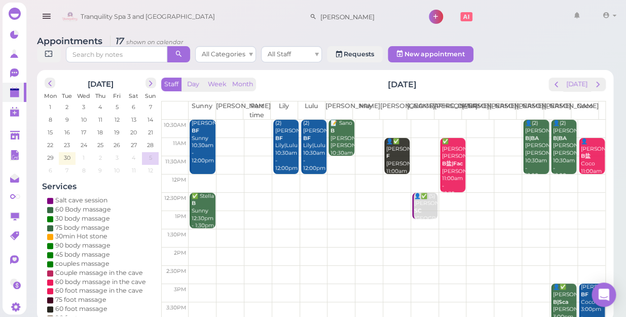
click at [496, 120] on td at bounding box center [397, 129] width 417 height 18
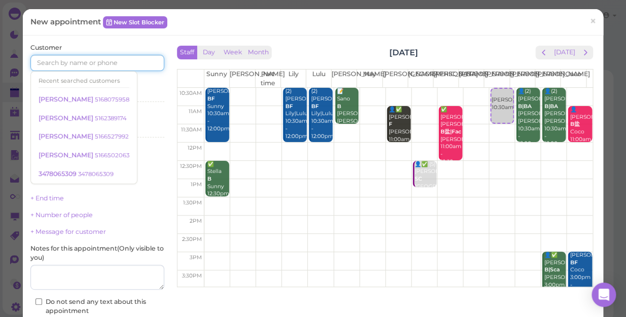
click at [73, 61] on input at bounding box center [97, 63] width 134 height 16
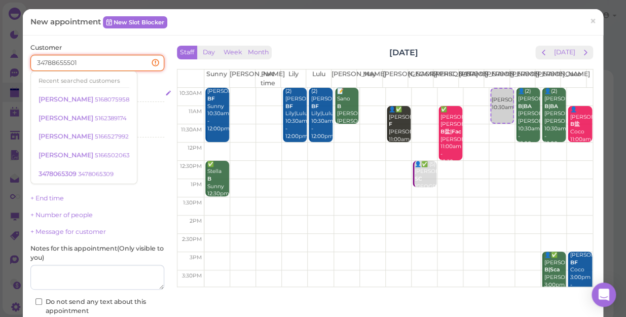
type input "34788655501"
click at [143, 94] on div "Select services" at bounding box center [97, 94] width 134 height 9
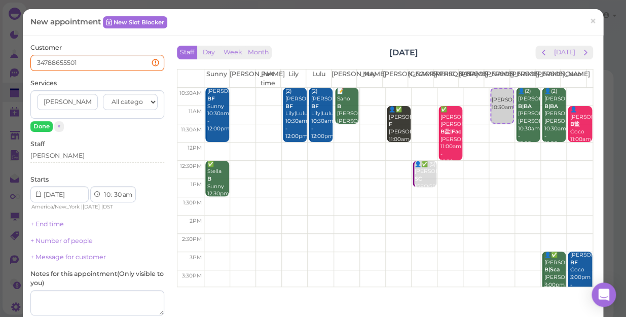
type input "[PERSON_NAME]"
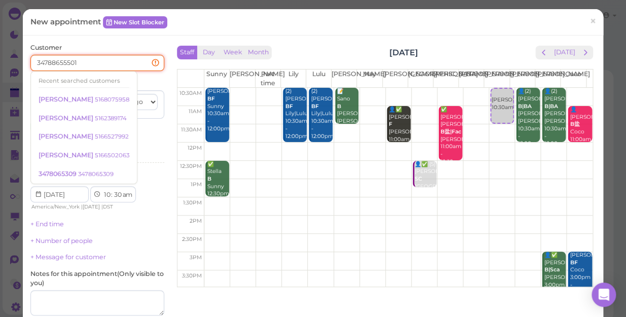
click at [55, 60] on input "34788655501" at bounding box center [97, 63] width 134 height 16
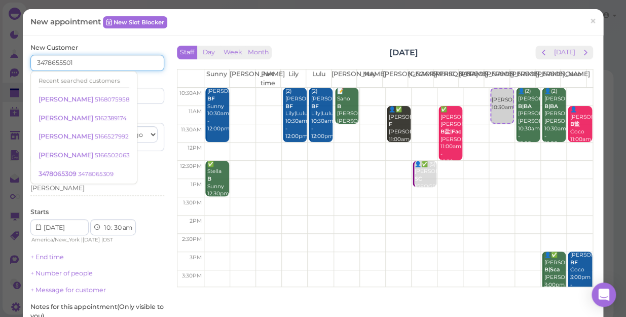
type input "3478655501"
click at [148, 92] on input at bounding box center [132, 96] width 64 height 16
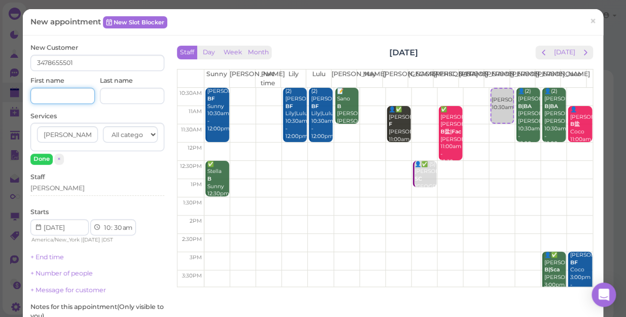
click at [71, 97] on input at bounding box center [62, 96] width 64 height 16
type input "[PERSON_NAME]"
click at [50, 188] on div "[PERSON_NAME]" at bounding box center [97, 188] width 134 height 9
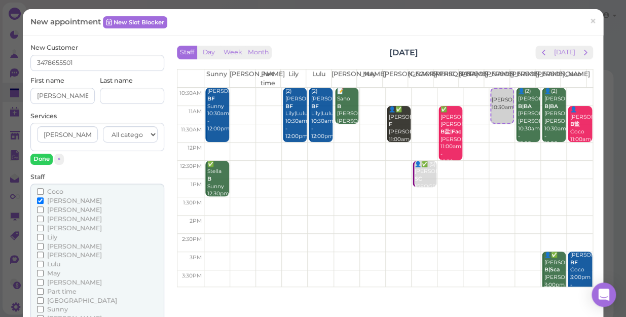
click at [55, 212] on span "[PERSON_NAME]" at bounding box center [74, 210] width 55 height 8
click at [44, 212] on input "[PERSON_NAME]" at bounding box center [40, 209] width 7 height 7
click at [50, 272] on span "May" at bounding box center [53, 273] width 13 height 8
click at [44, 272] on input "May" at bounding box center [40, 273] width 7 height 7
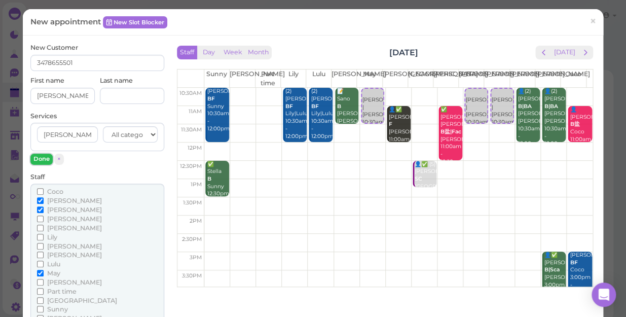
click at [42, 156] on button "Done" at bounding box center [41, 159] width 22 height 11
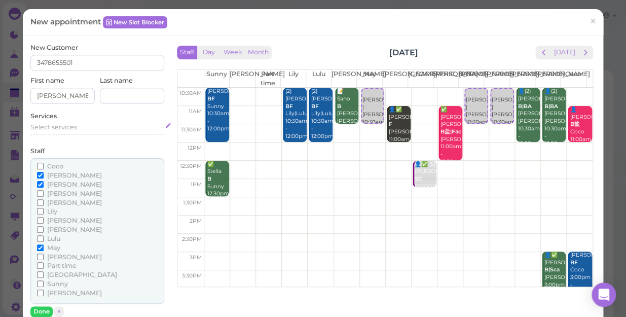
click at [59, 126] on span "Select services" at bounding box center [53, 127] width 47 height 8
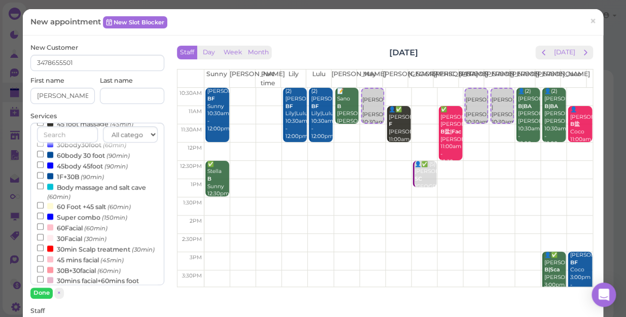
scroll to position [276, 0]
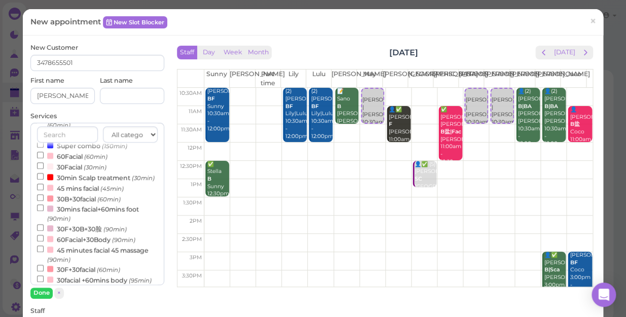
click at [93, 193] on label "45 mins facial (45min)" at bounding box center [80, 187] width 87 height 11
click at [44, 190] on input "45 mins facial (45min)" at bounding box center [40, 187] width 7 height 7
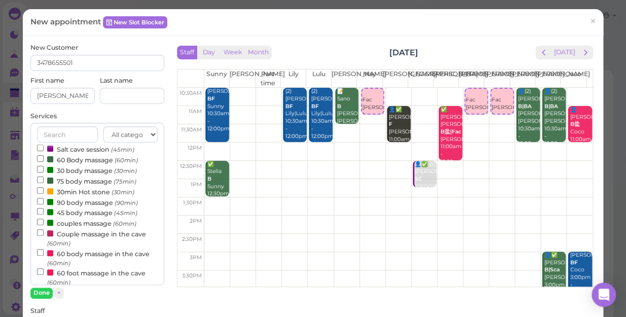
scroll to position [4, 0]
click at [81, 152] on label "Salt cave session (45min)" at bounding box center [85, 149] width 97 height 11
click at [44, 152] on input "Salt cave session (45min)" at bounding box center [40, 148] width 7 height 7
select select "12"
select select "00"
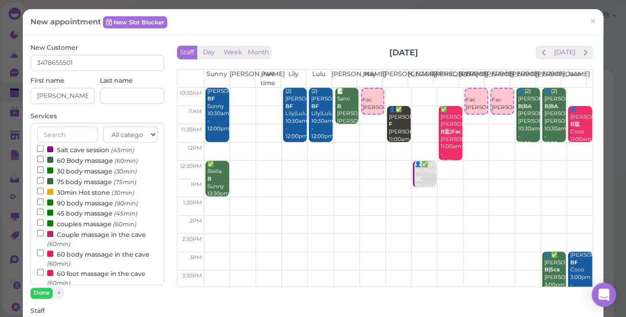
select select "pm"
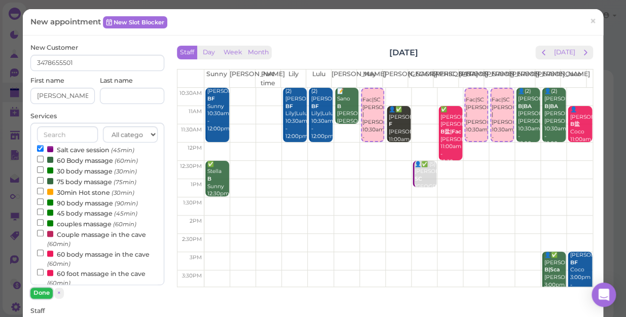
click at [44, 290] on button "Done" at bounding box center [41, 292] width 22 height 11
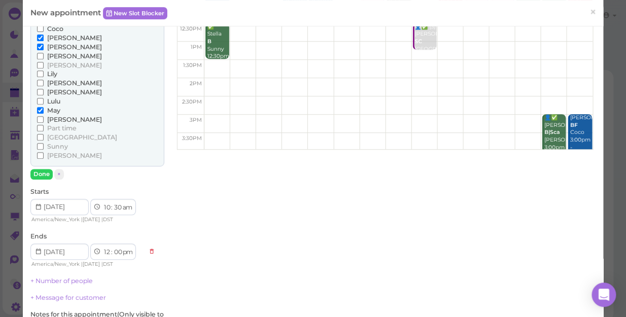
scroll to position [138, 0]
click at [105, 250] on select "1 2 3 4 5 6 7 8 9 10 11 12" at bounding box center [106, 251] width 9 height 11
select select "11"
click at [102, 246] on select "1 2 3 4 5 6 7 8 9 10 11 12" at bounding box center [106, 251] width 9 height 11
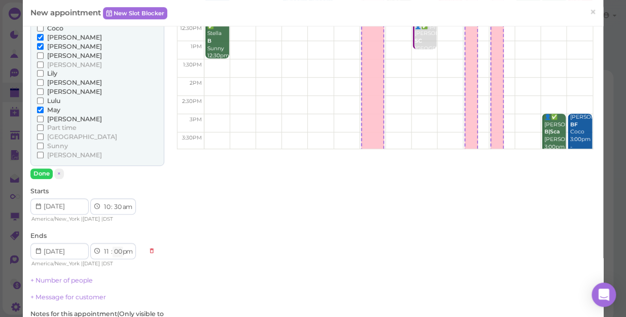
click at [120, 252] on select "00 05 10 15 20 25 30 35 40 45 50 55" at bounding box center [118, 251] width 10 height 11
select select "15"
click at [113, 246] on select "00 05 10 15 20 25 30 35 40 45 50 55" at bounding box center [118, 251] width 10 height 11
click at [126, 248] on select "am pm" at bounding box center [127, 251] width 12 height 11
select select "am"
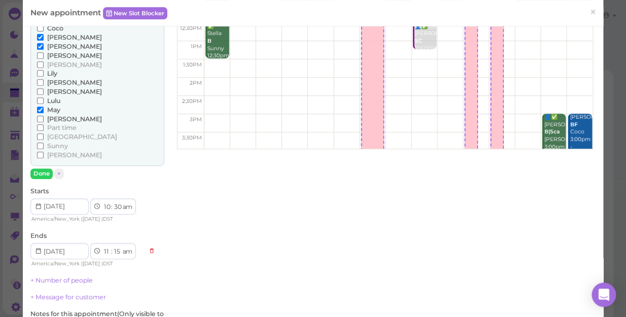
click at [122, 246] on select "am pm" at bounding box center [127, 251] width 12 height 11
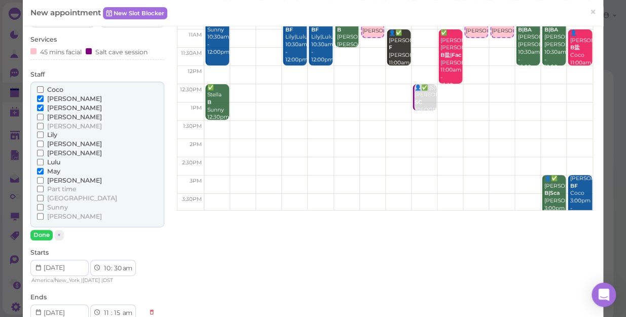
scroll to position [0, 0]
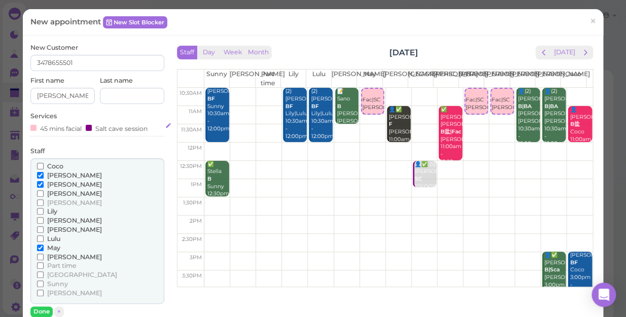
click at [51, 130] on div "45 mins facial" at bounding box center [55, 128] width 51 height 11
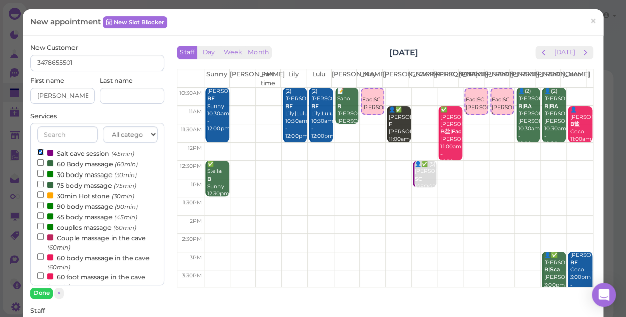
click at [41, 151] on input "Salt cave session (45min)" at bounding box center [40, 152] width 7 height 7
select select "12"
select select "00"
select select "pm"
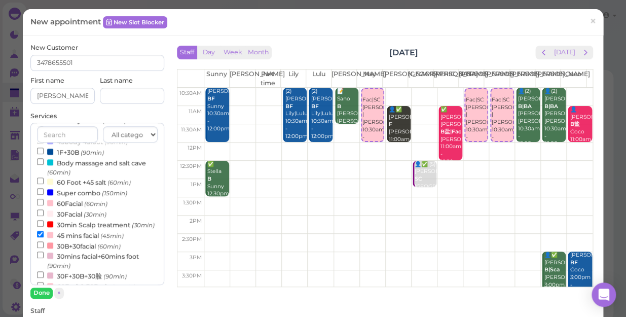
scroll to position [230, 0]
click at [96, 239] on label "45 mins facial (45min)" at bounding box center [80, 234] width 87 height 11
click at [44, 236] on input "45 mins facial (45min)" at bounding box center [40, 233] width 7 height 7
select select "11"
select select "15"
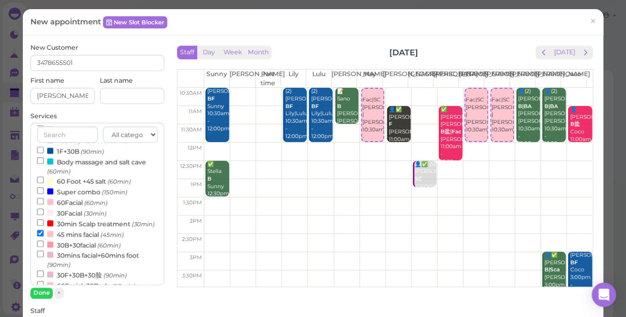
select select "am"
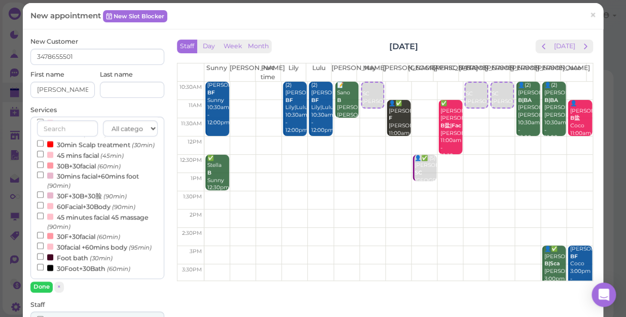
scroll to position [0, 0]
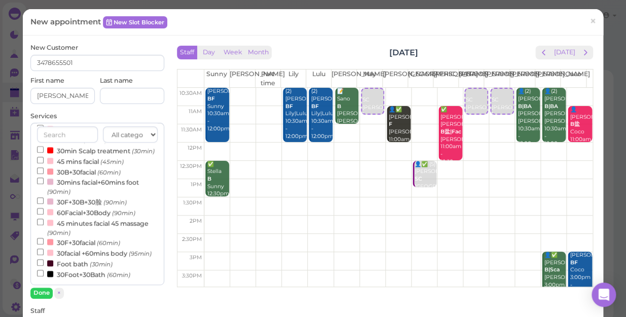
click at [86, 156] on label "45 mins facial (45min)" at bounding box center [80, 161] width 87 height 11
click at [44, 157] on input "45 mins facial (45min)" at bounding box center [40, 160] width 7 height 7
select select "12"
select select "00"
select select "pm"
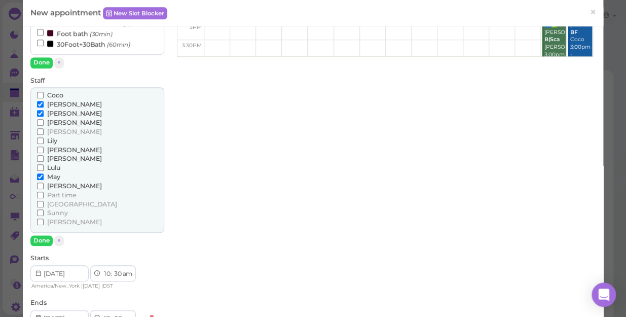
scroll to position [369, 0]
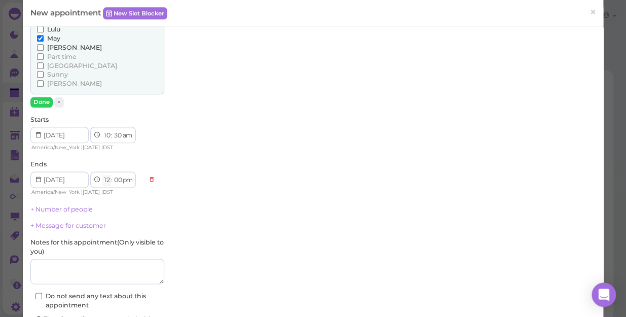
click at [106, 177] on select "1 2 3 4 5 6 7 8 9 10 11 12" at bounding box center [106, 180] width 9 height 11
select select "11"
click at [102, 175] on select "1 2 3 4 5 6 7 8 9 10 11 12" at bounding box center [106, 180] width 9 height 11
click at [117, 179] on select "00 05 10 15 20 25 30 35 40 45 50 55" at bounding box center [118, 180] width 10 height 11
select select "15"
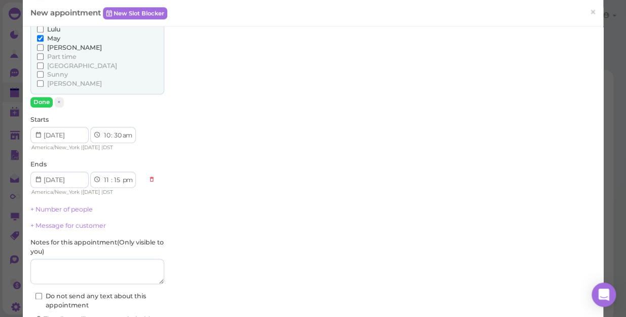
click at [113, 175] on select "00 05 10 15 20 25 30 35 40 45 50 55" at bounding box center [118, 180] width 10 height 11
click at [41, 101] on button "Done" at bounding box center [41, 102] width 22 height 11
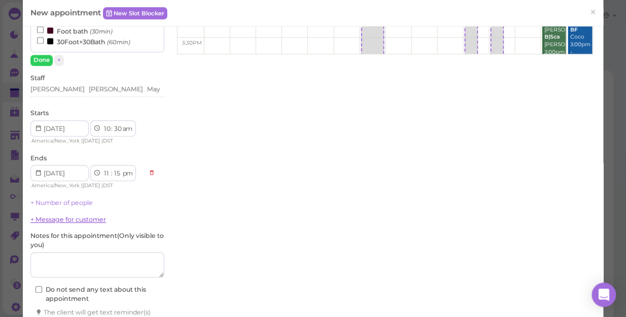
scroll to position [300, 0]
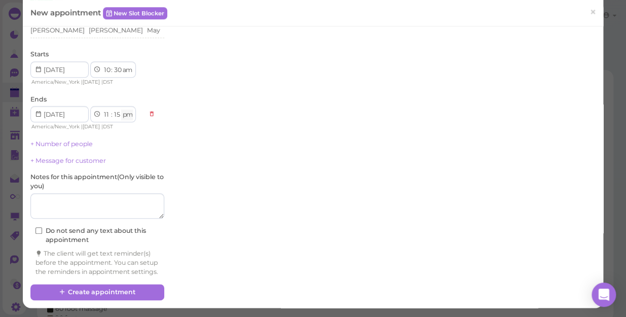
click at [129, 109] on select "am pm" at bounding box center [127, 114] width 12 height 11
select select "am"
click at [122, 109] on select "am pm" at bounding box center [127, 114] width 12 height 11
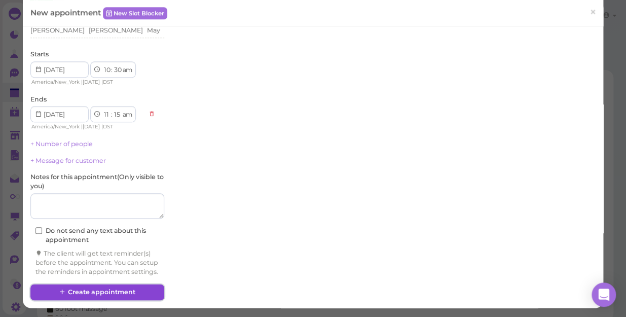
click at [115, 287] on button "Create appointment" at bounding box center [97, 292] width 134 height 16
select select "12"
select select "00"
select select "pm"
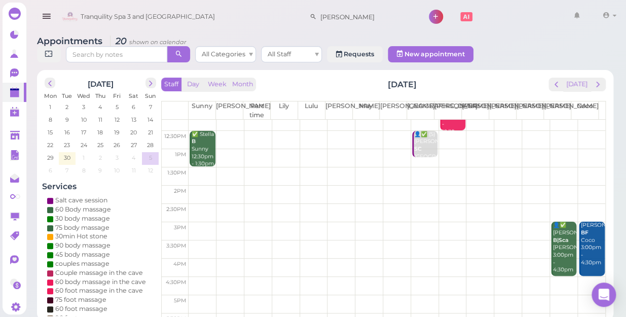
scroll to position [46, 0]
